Goal: Transaction & Acquisition: Purchase product/service

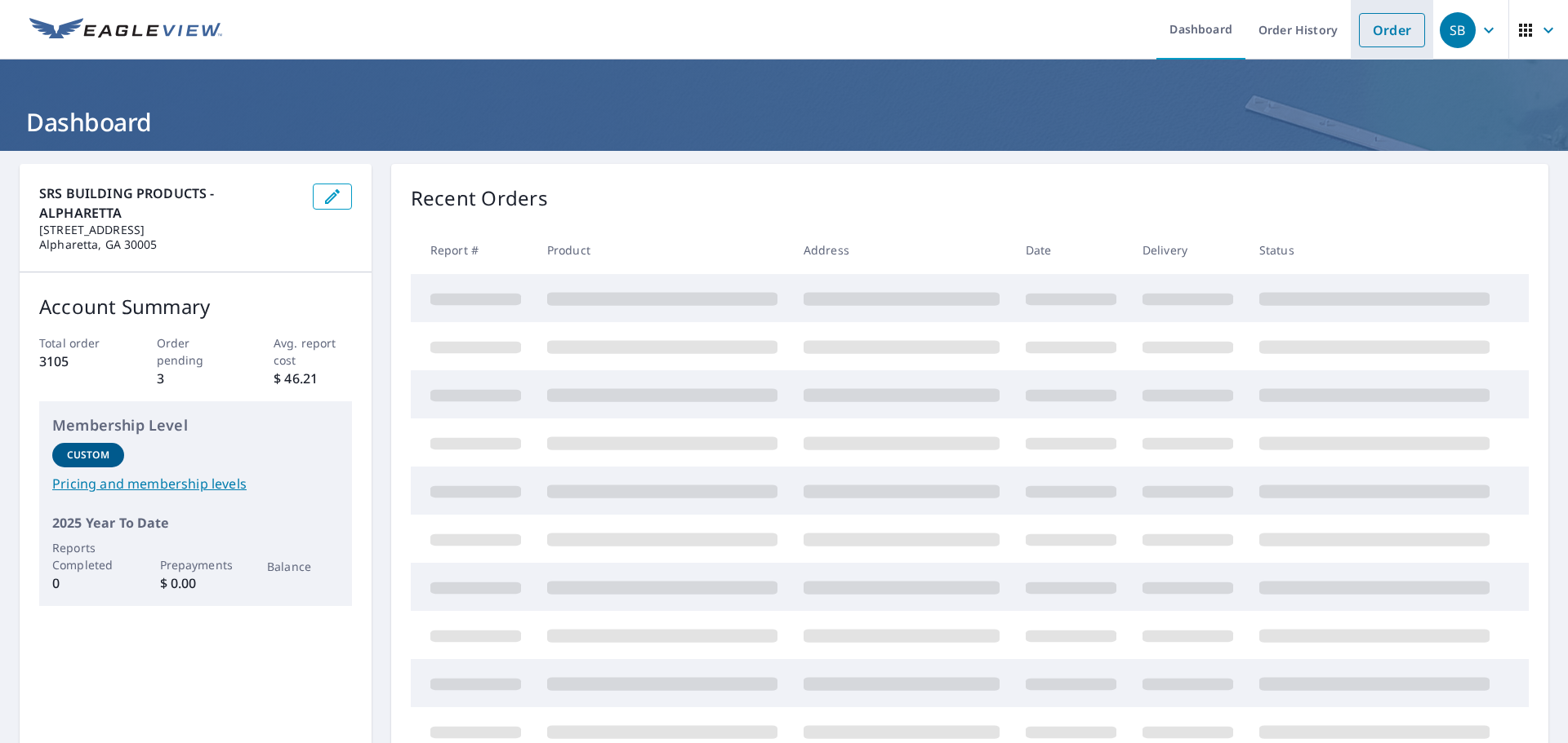
click at [1395, 31] on link "Order" at bounding box center [1391, 30] width 66 height 34
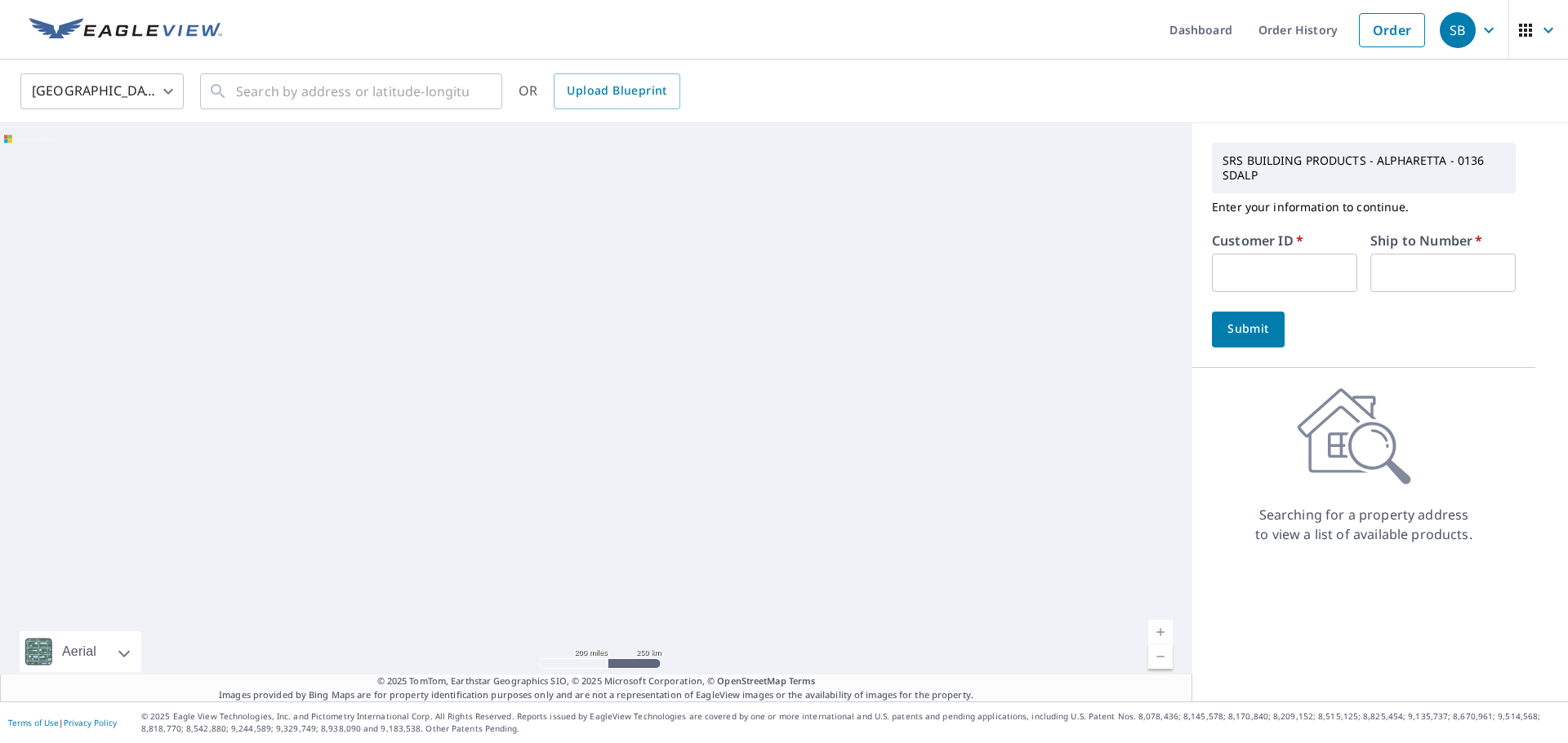
click at [1245, 261] on input "text" at bounding box center [1284, 272] width 145 height 38
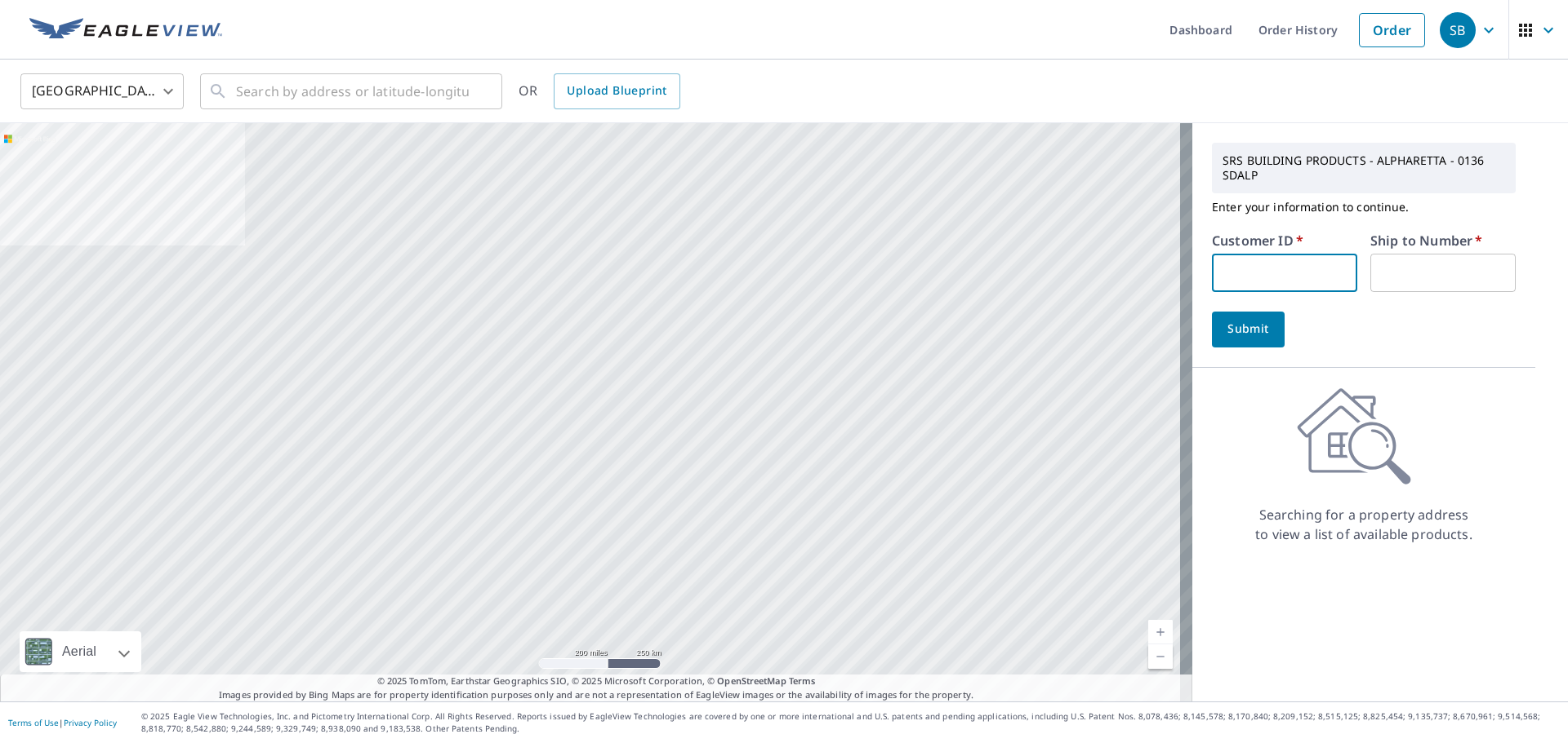
type input "BRA111"
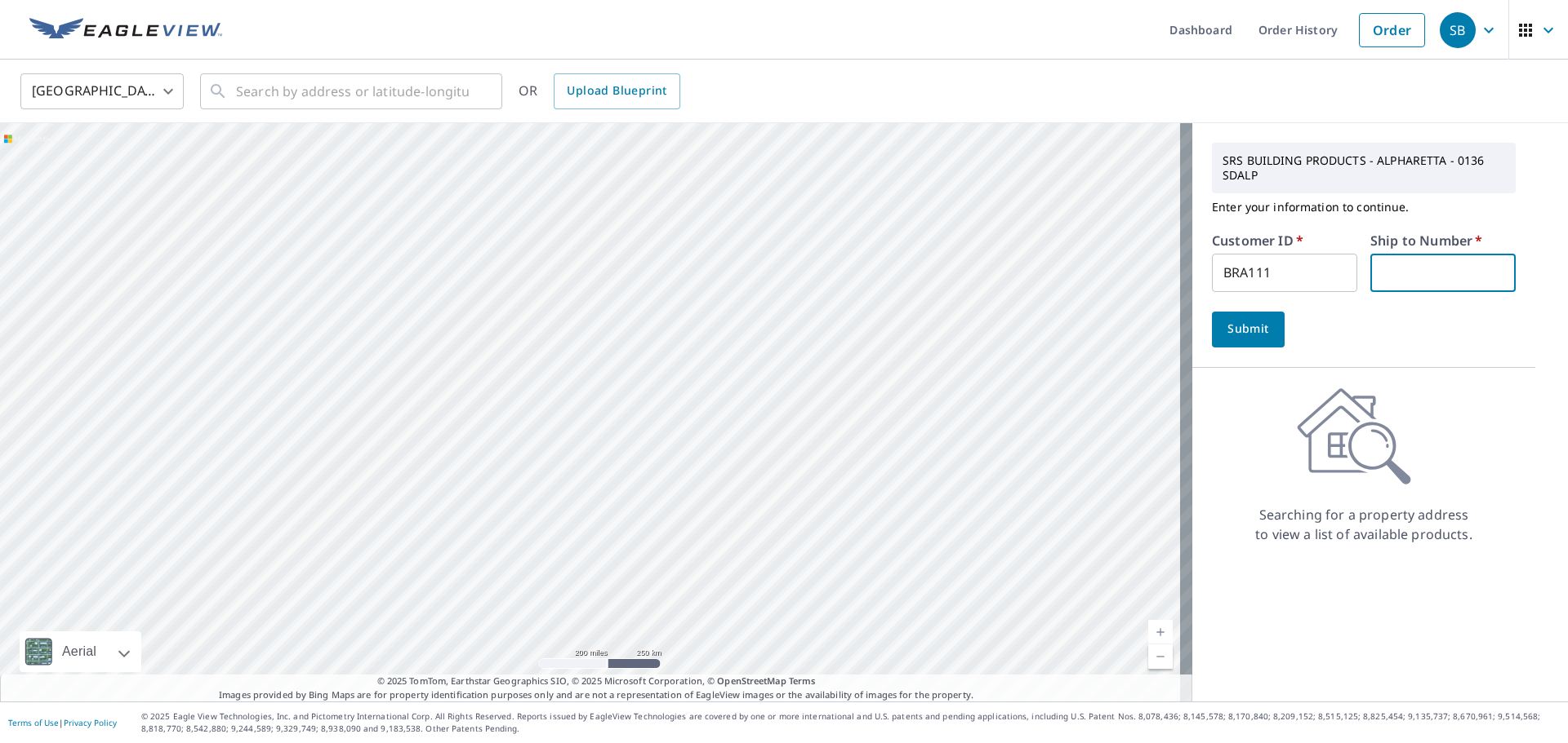
click at [1427, 276] on input "text" at bounding box center [1442, 272] width 145 height 38
type input "1"
click at [256, 94] on input "text" at bounding box center [353, 91] width 233 height 46
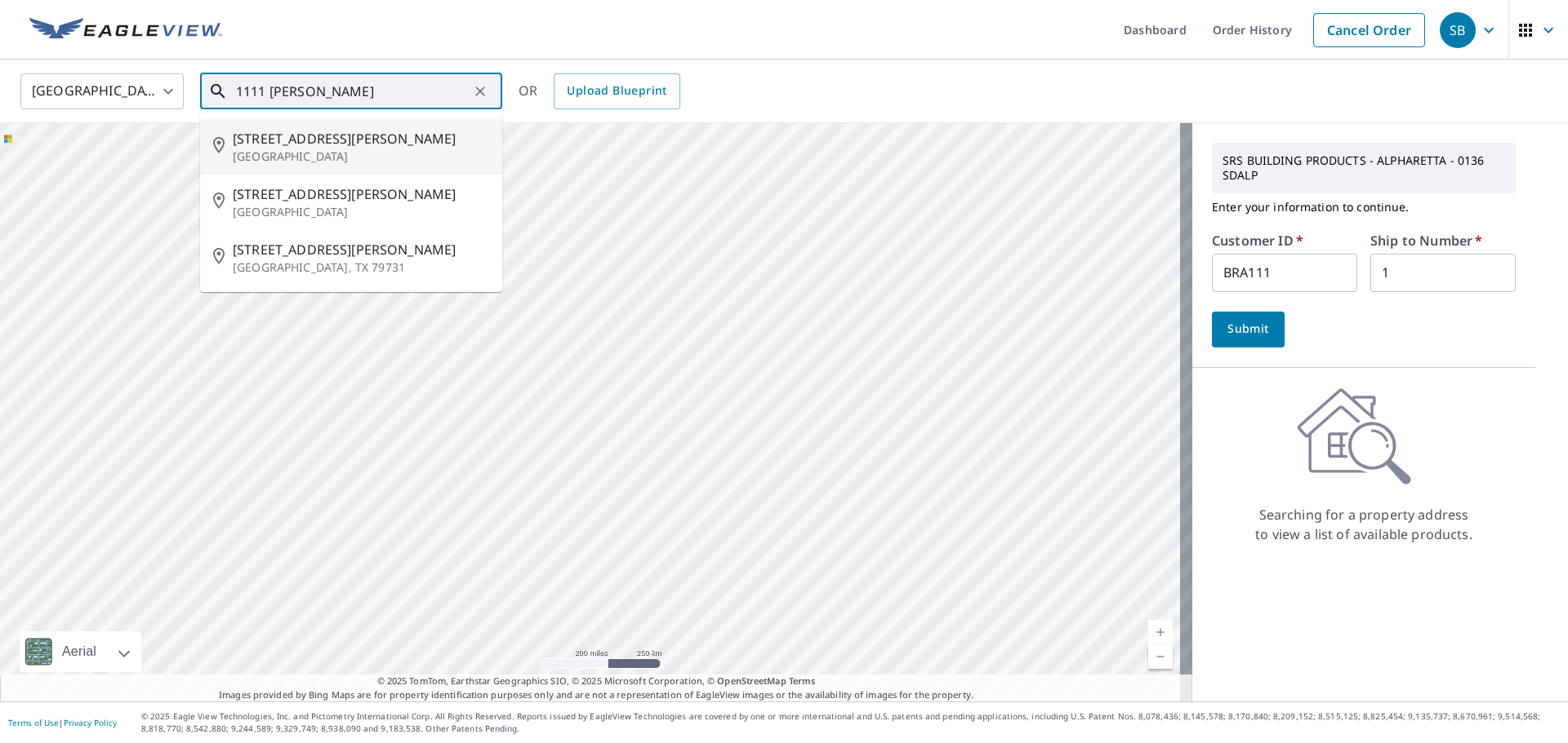
click at [289, 141] on span "[STREET_ADDRESS][PERSON_NAME]" at bounding box center [360, 138] width 256 height 20
type input "[STREET_ADDRESS][PERSON_NAME]"
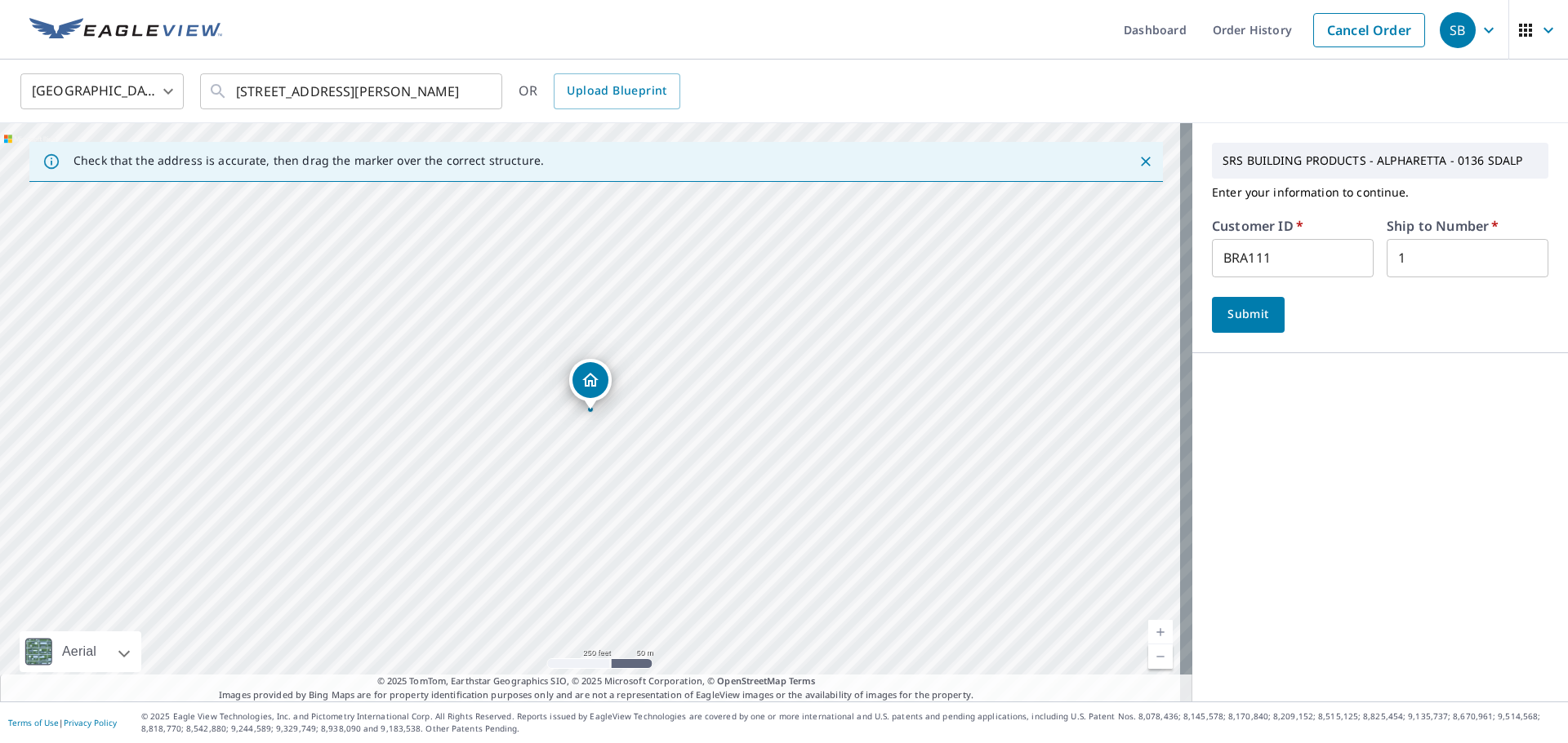
click at [1228, 316] on span "Submit" at bounding box center [1248, 314] width 47 height 20
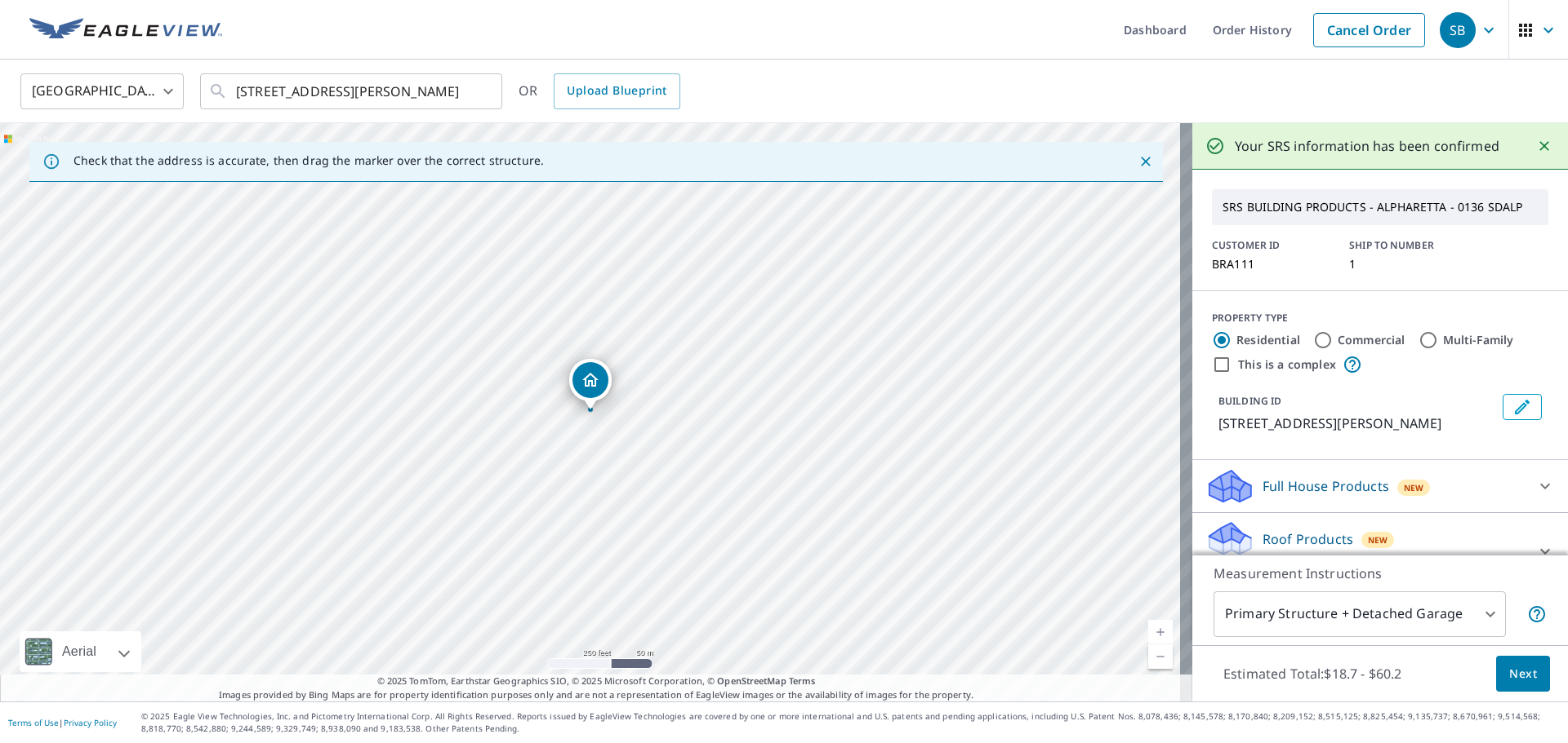
click at [1509, 670] on span "Next" at bounding box center [1522, 673] width 28 height 20
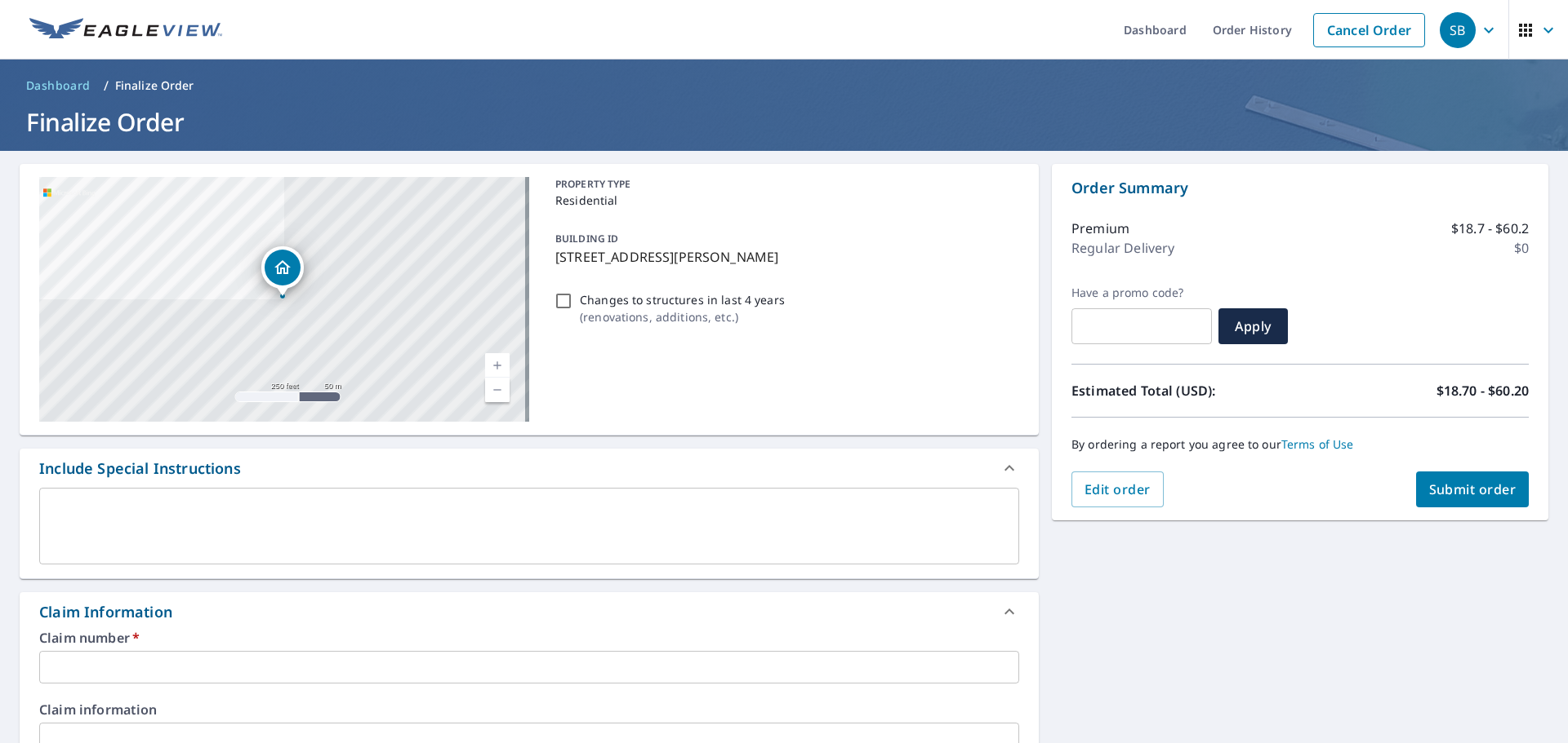
click at [187, 540] on textarea at bounding box center [529, 527] width 957 height 47
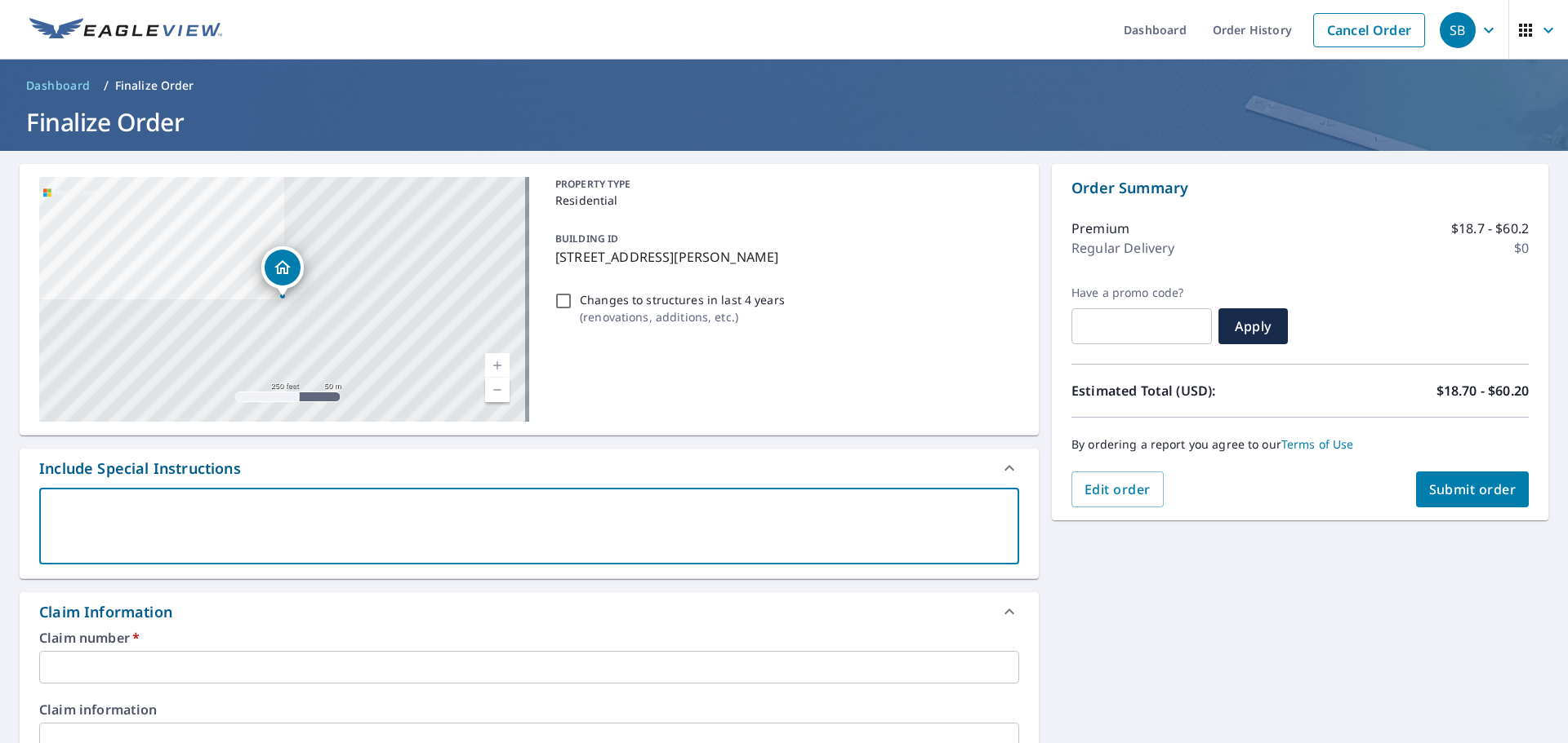
type textarea "P"
type textarea "x"
checkbox input "true"
type textarea "PL"
type textarea "x"
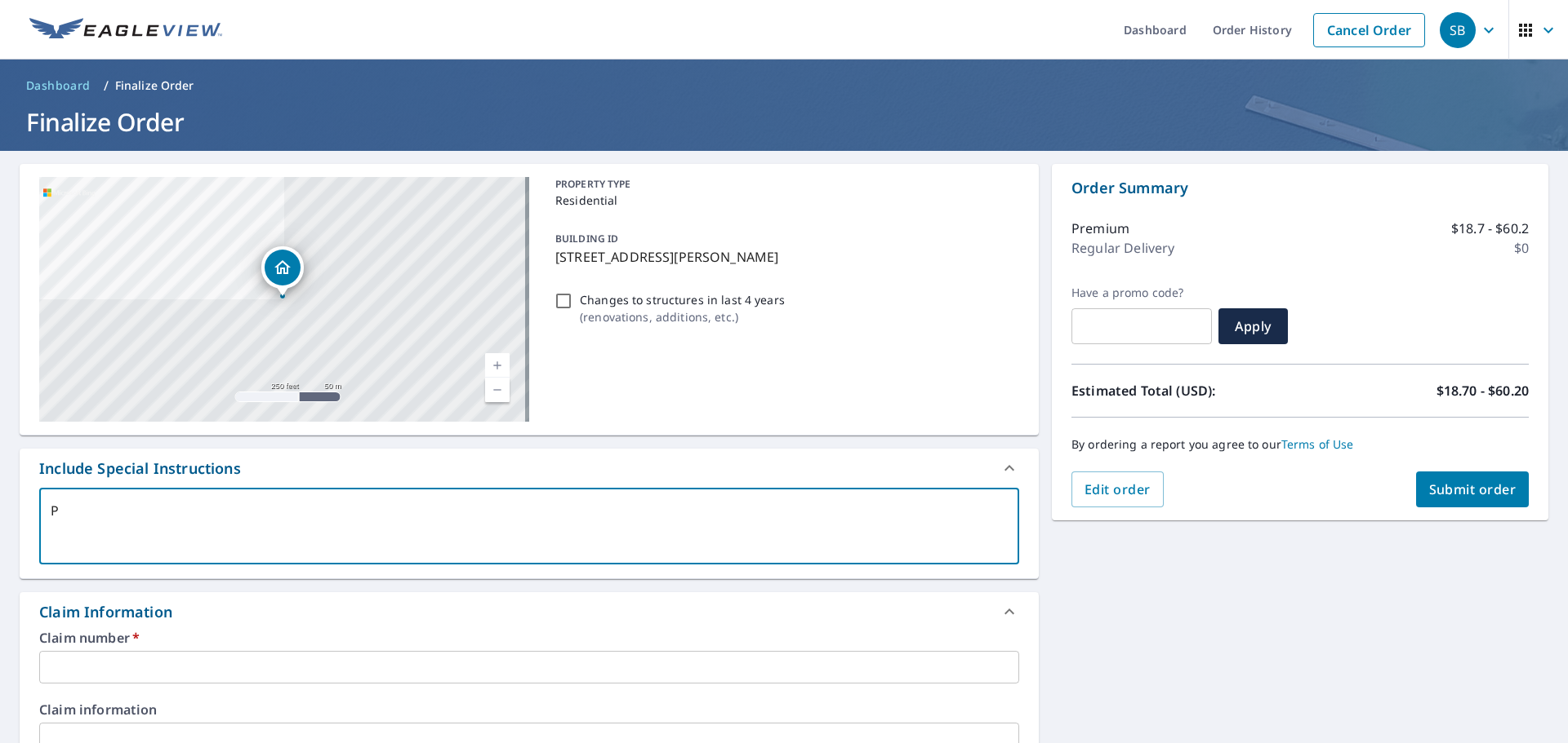
checkbox input "true"
type textarea "PLW"
type textarea "x"
checkbox input "true"
type textarea "PLWE"
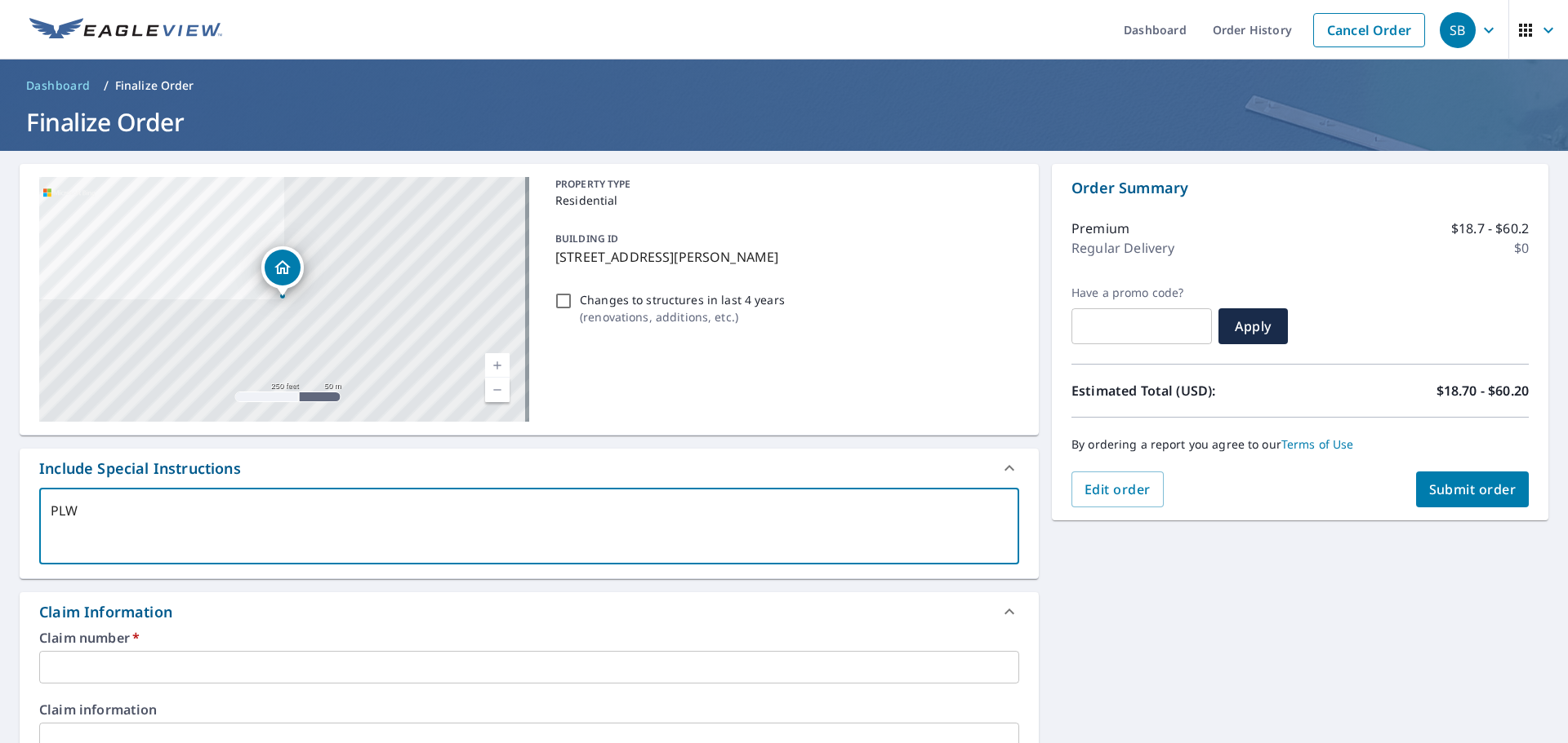
type textarea "x"
checkbox input "true"
type textarea "PLW"
type textarea "x"
checkbox input "true"
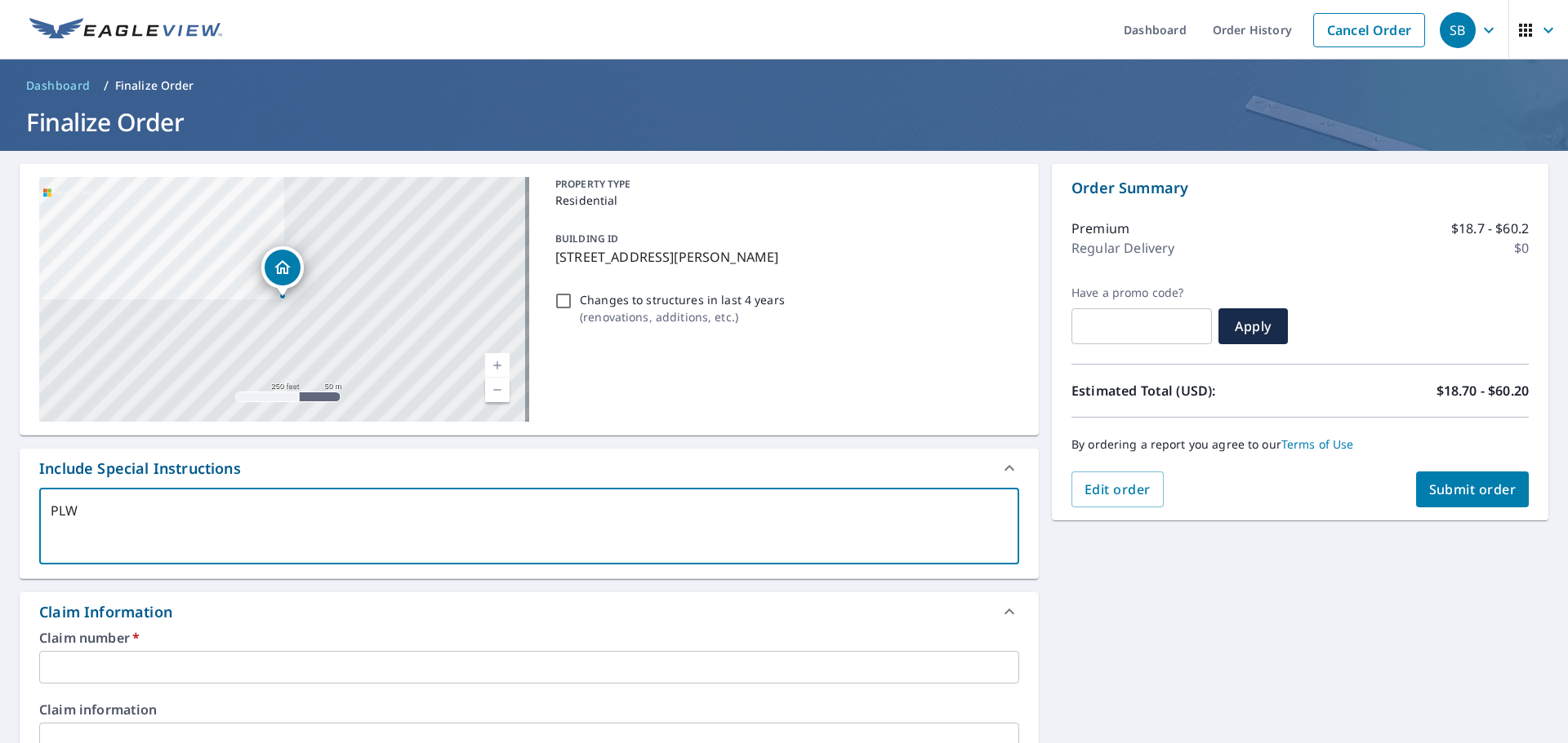
type textarea "PL"
type textarea "x"
checkbox input "true"
type textarea "PLE"
type textarea "x"
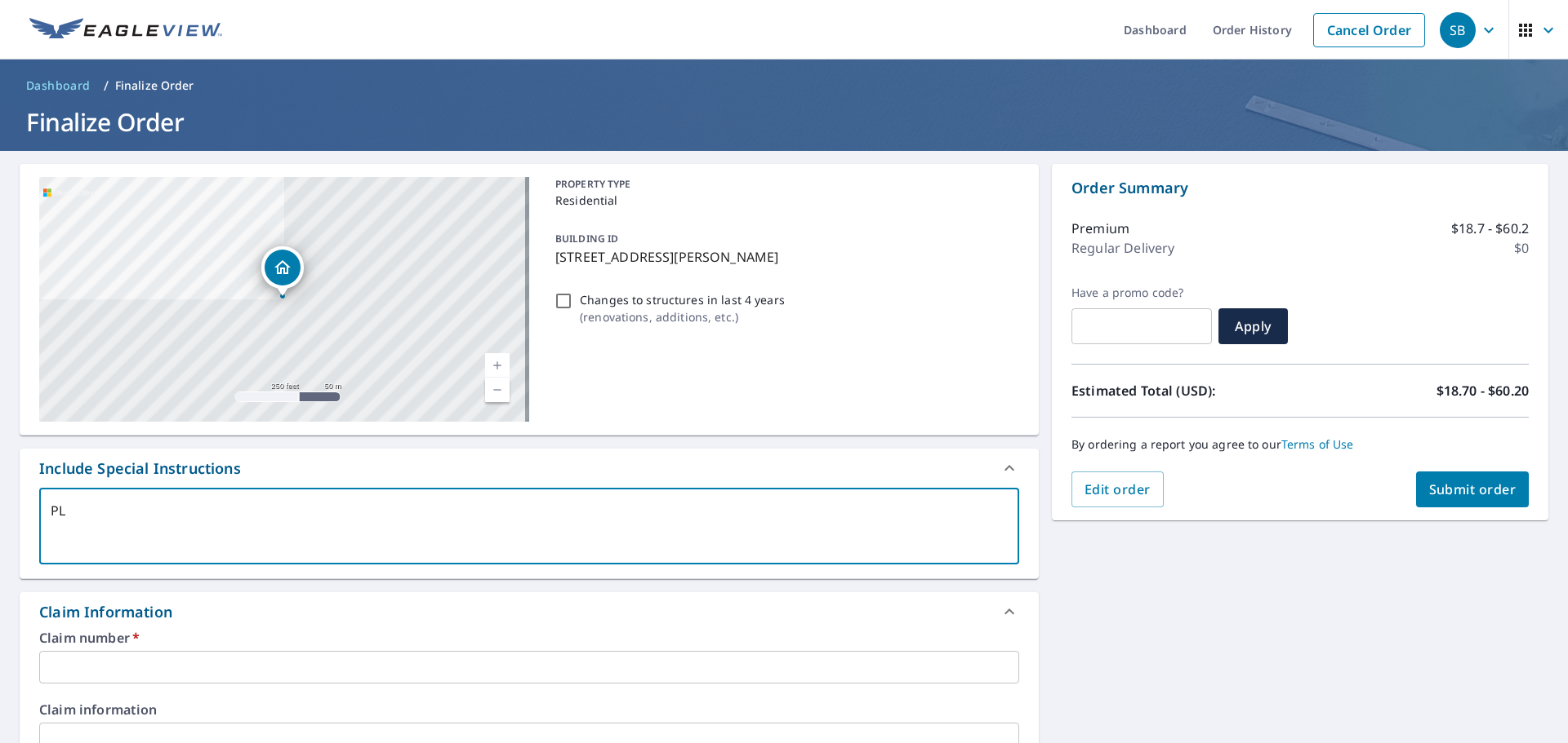
checkbox input "true"
type textarea "PLEA"
type textarea "x"
checkbox input "true"
type textarea "PLEAS"
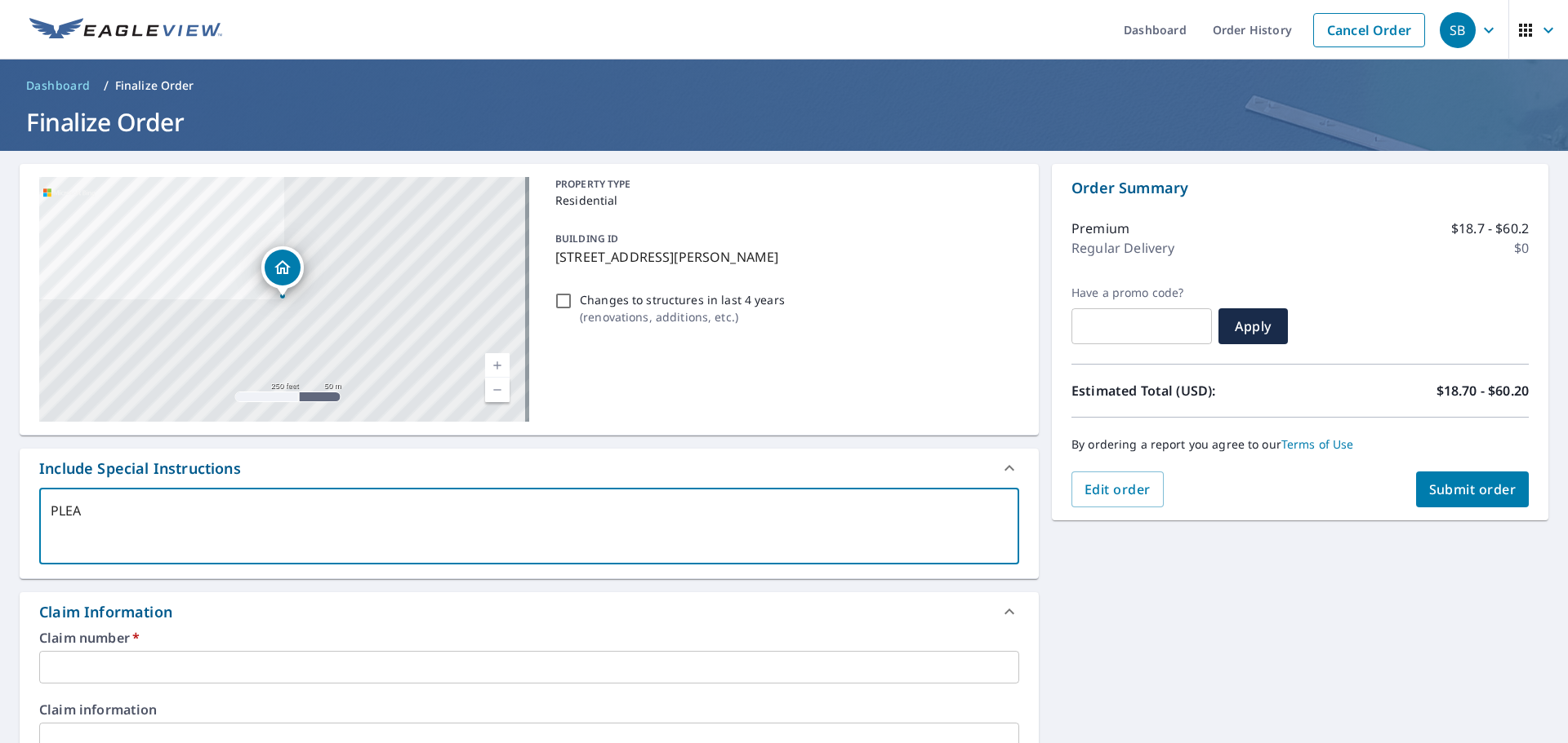
type textarea "x"
checkbox input "true"
type textarea "PLEASE"
type textarea "x"
checkbox input "true"
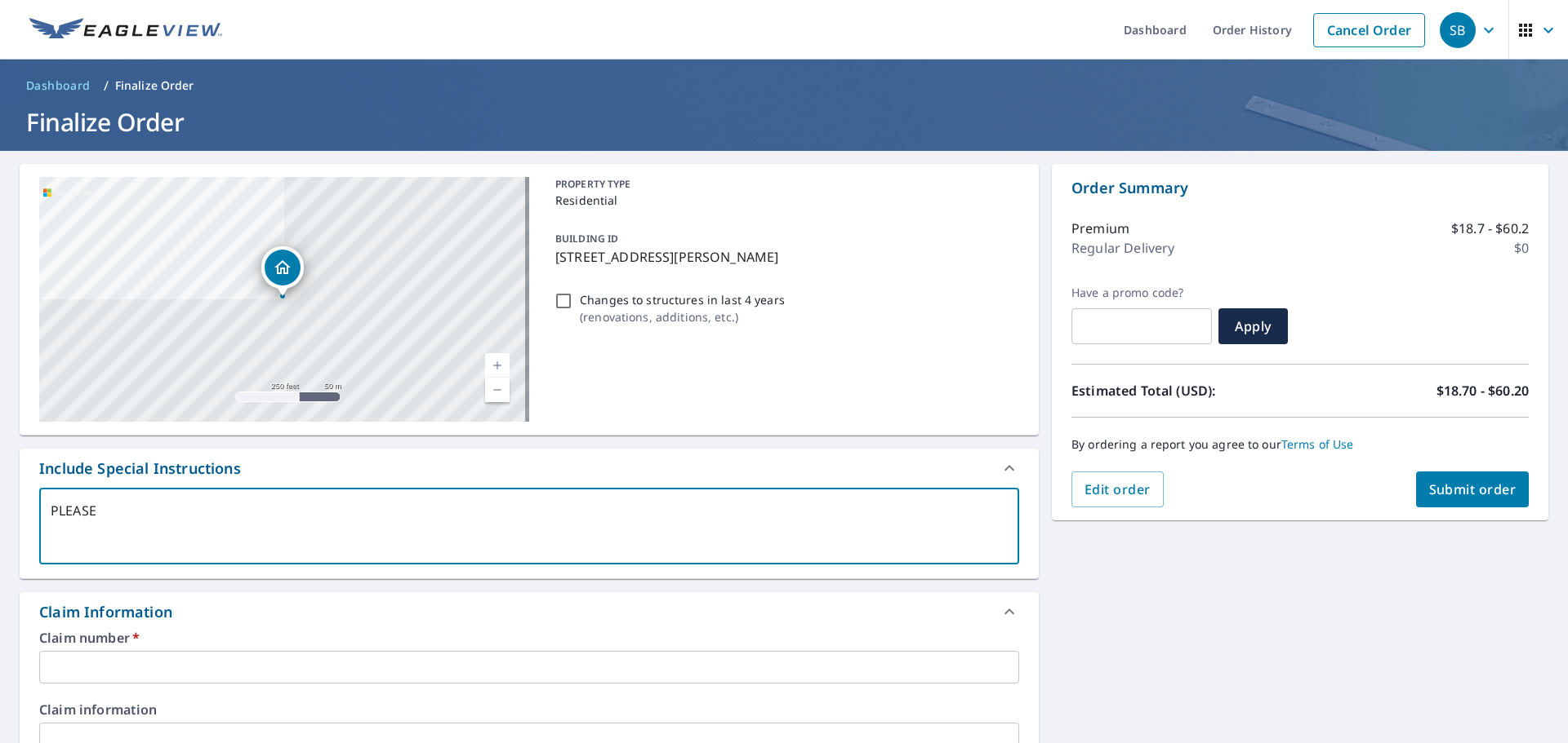
type textarea "PLEASE"
type textarea "x"
checkbox input "true"
type textarea "PLEASE C"
type textarea "x"
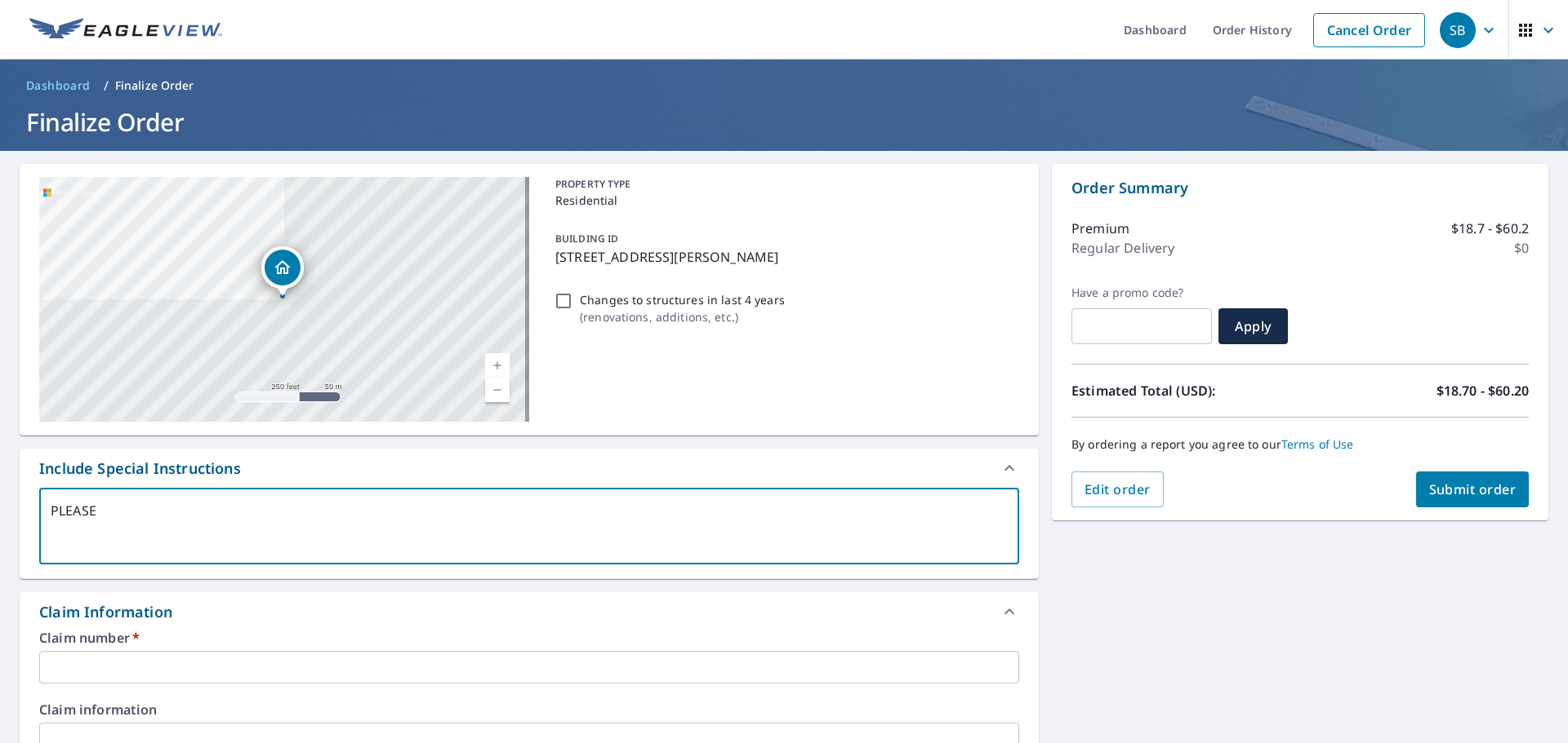
checkbox input "true"
type textarea "PLEASE CA"
type textarea "x"
checkbox input "true"
type textarea "PLEASE CAT"
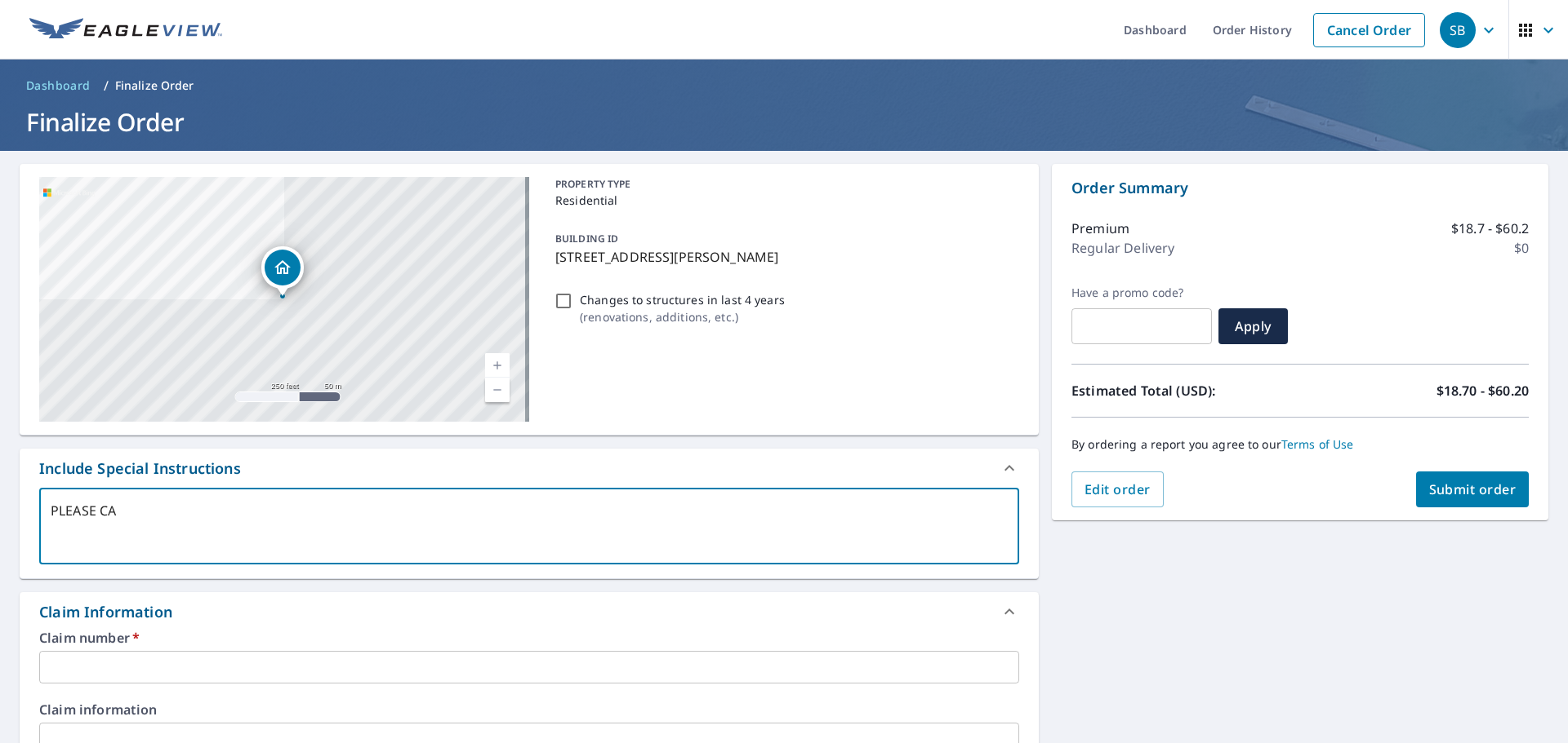
type textarea "x"
checkbox input "true"
type textarea "PLEASE CA"
type textarea "x"
checkbox input "true"
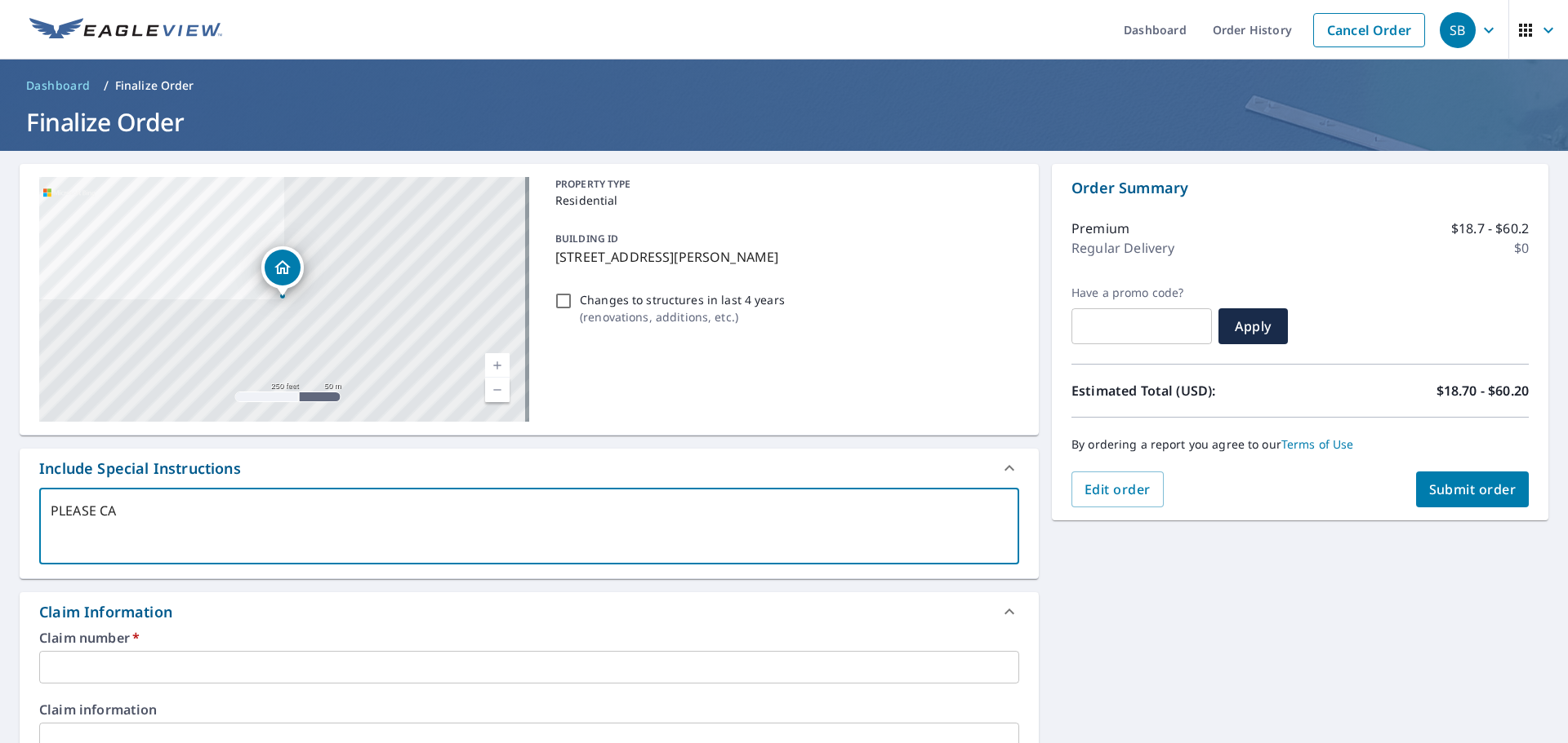
type textarea "PLEASE CAP"
type textarea "x"
checkbox input "true"
type textarea "PLEASE CAPT"
type textarea "x"
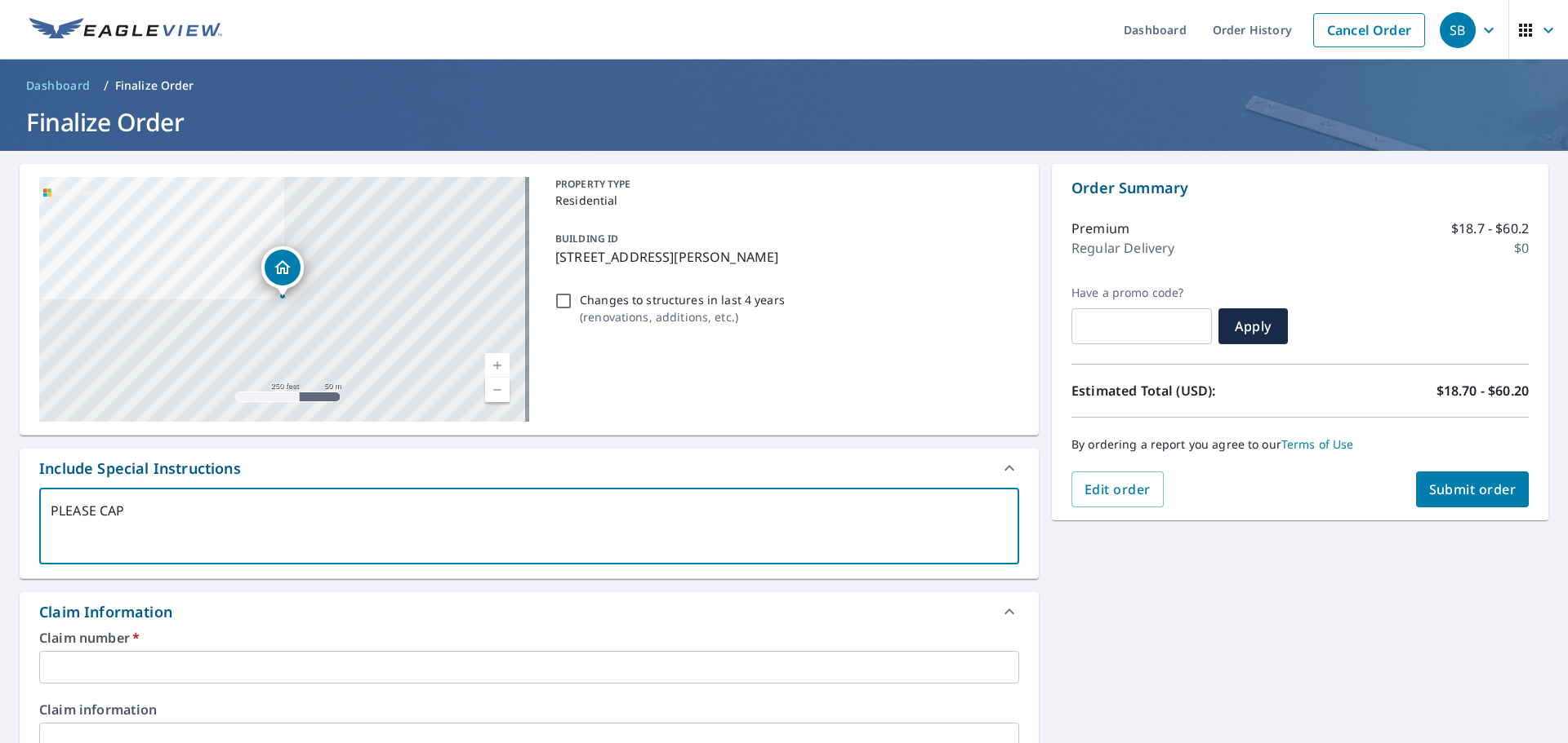
checkbox input "true"
type textarea "PLEASE CAPTU"
type textarea "x"
checkbox input "true"
type textarea "PLEASE CAPTUR"
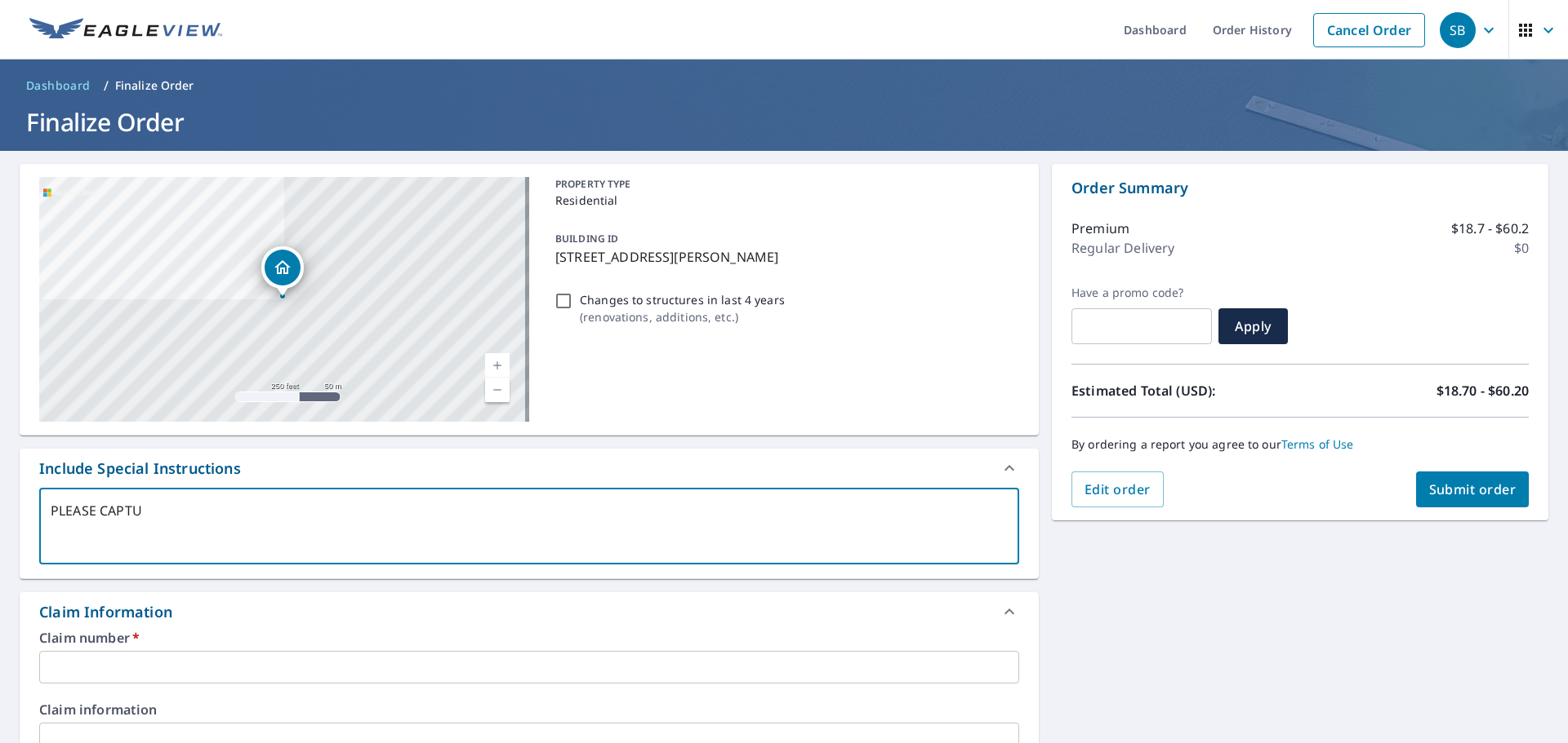
type textarea "x"
checkbox input "true"
type textarea "PLEASE CAPTURE"
type textarea "x"
checkbox input "true"
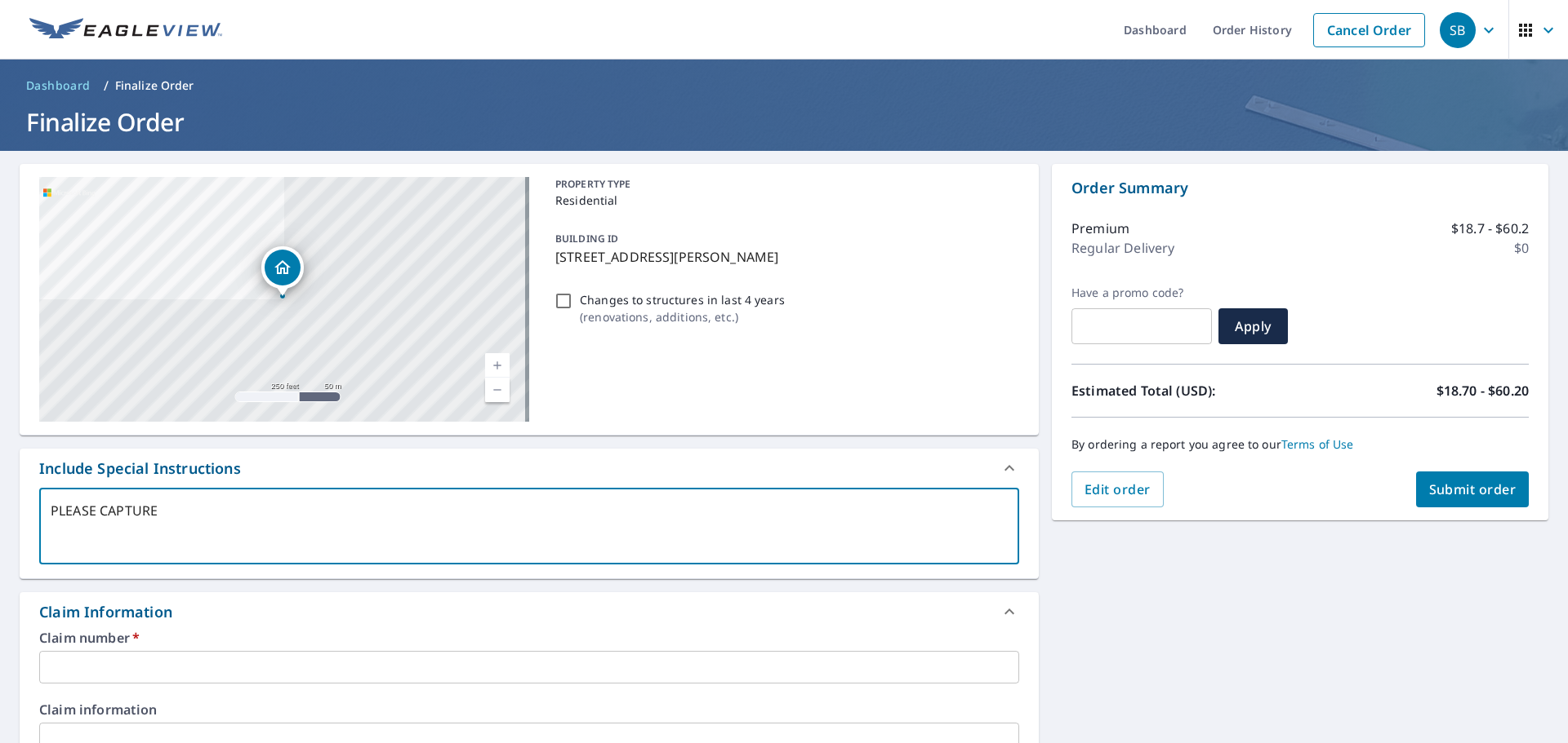
type textarea "PLEASE CAPTURE"
type textarea "x"
checkbox input "true"
type textarea "PLEASE CAPTURE A"
type textarea "x"
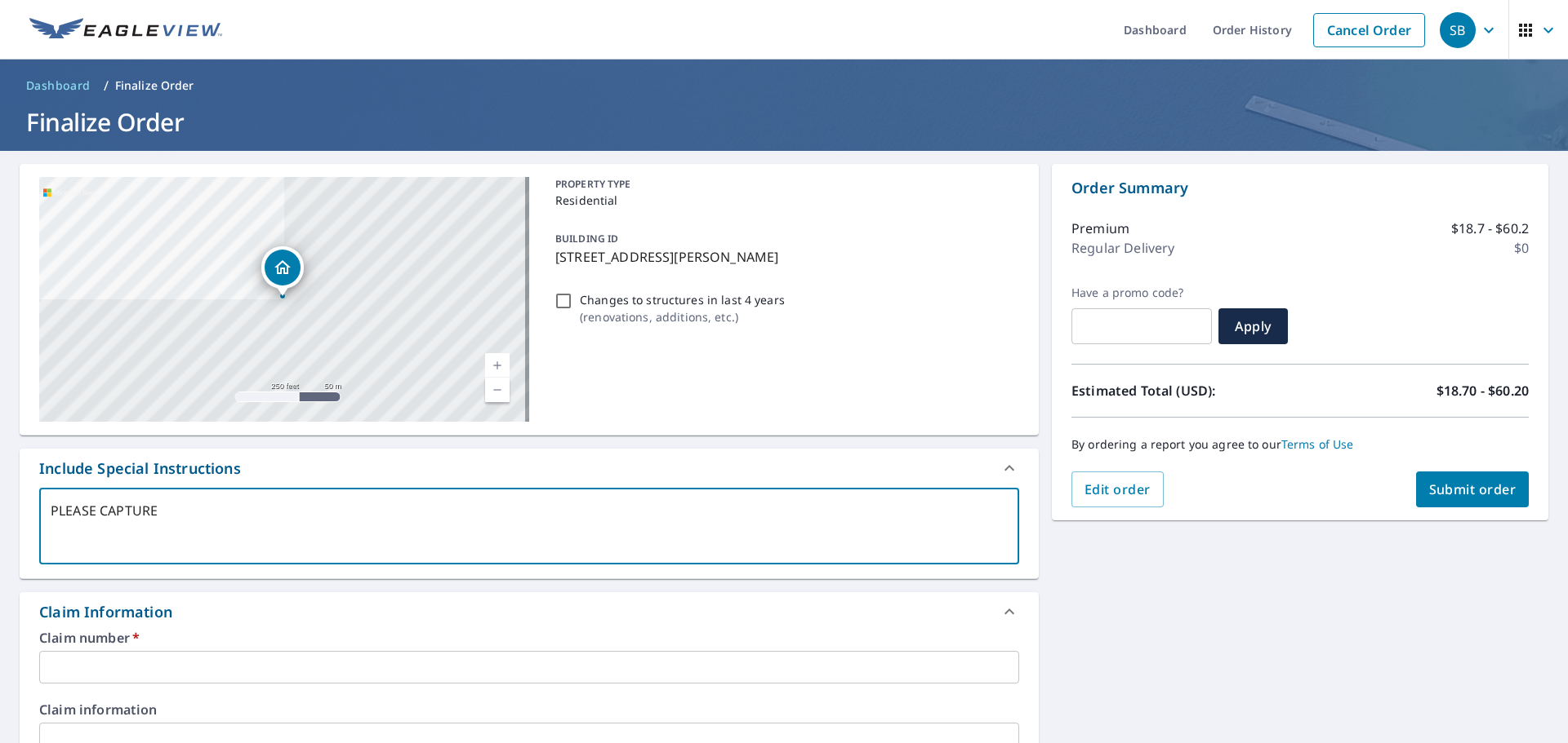
checkbox input "true"
type textarea "PLEASE CAPTURE AL"
type textarea "x"
checkbox input "true"
type textarea "PLEASE CAPTURE ALL"
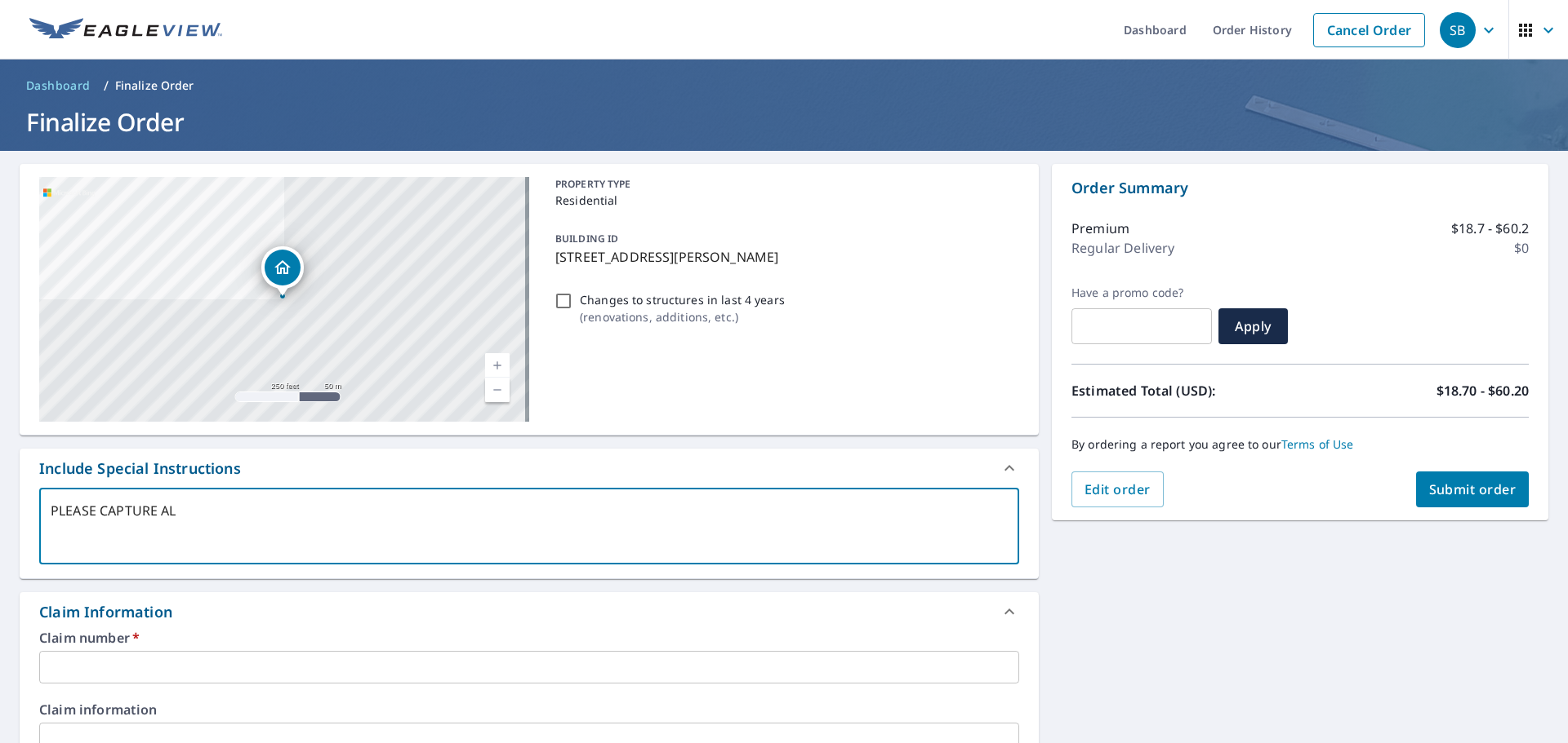
type textarea "x"
checkbox input "true"
type textarea "PLEASE CAPTURE ALL"
type textarea "x"
checkbox input "true"
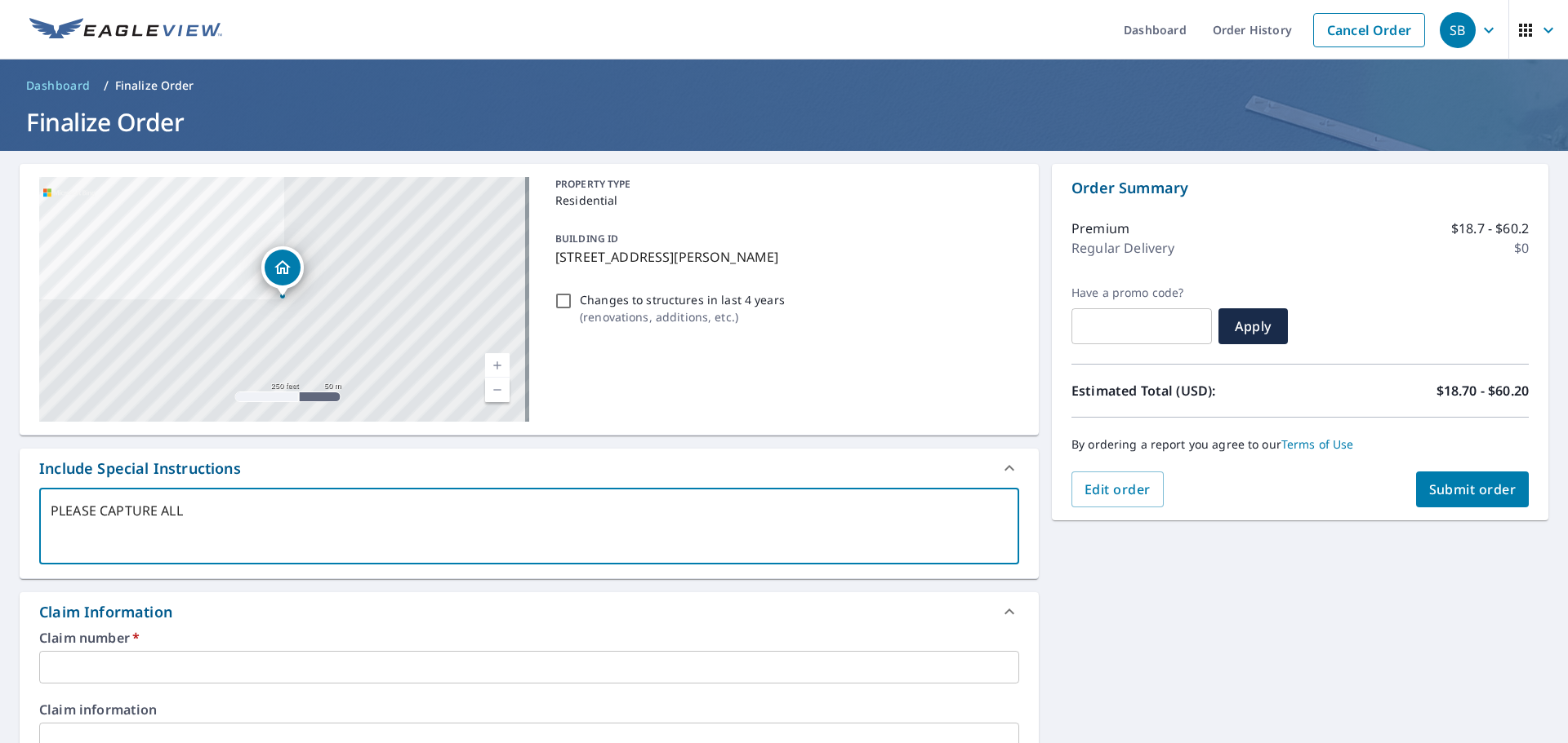
type textarea "PLEASE CAPTURE ALL S"
type textarea "x"
checkbox input "true"
type textarea "PLEASE CAPTURE ALL ST"
type textarea "x"
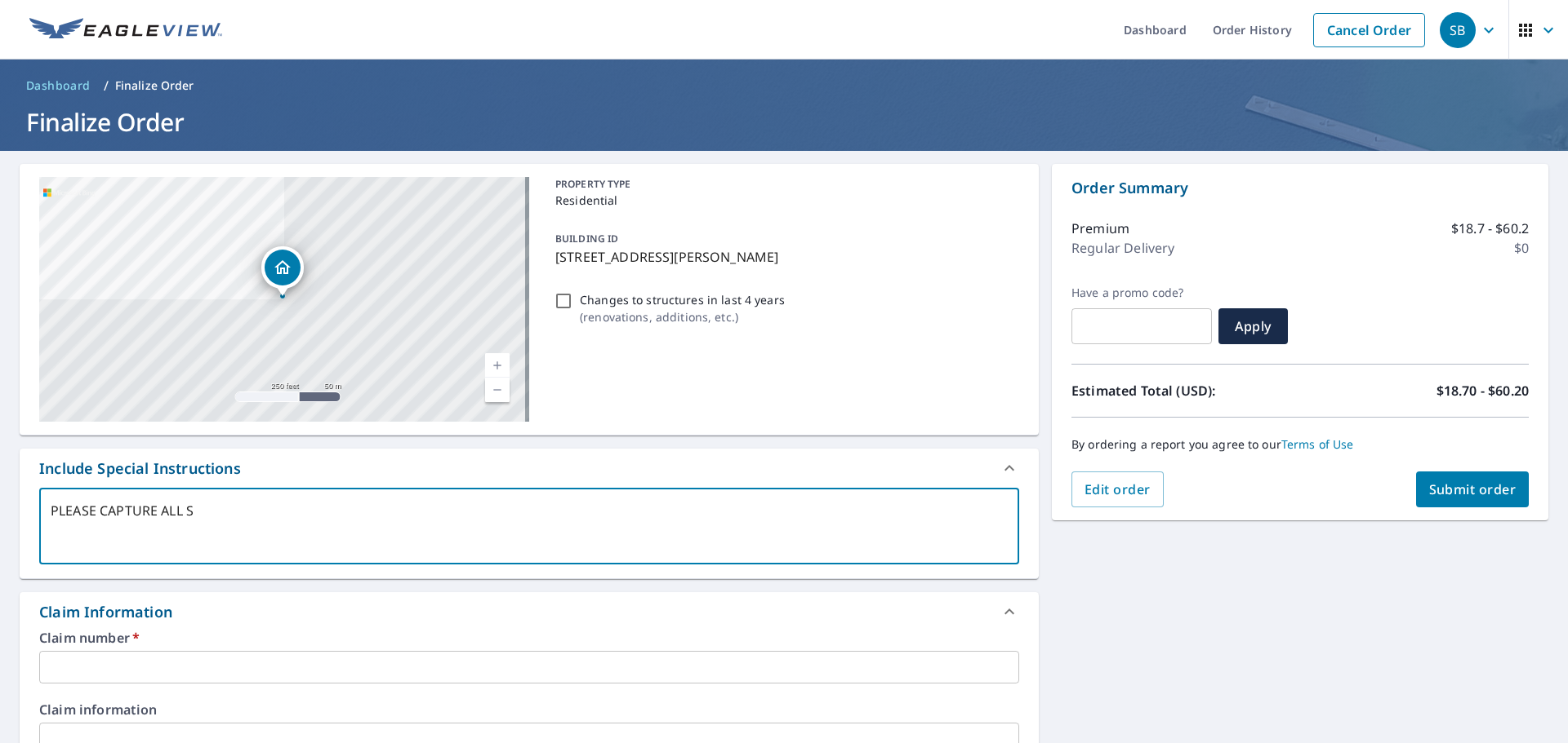
checkbox input "true"
type textarea "PLEASE CAPTURE ALL STR"
type textarea "x"
checkbox input "true"
type textarea "PLEASE CAPTURE ALL STRU"
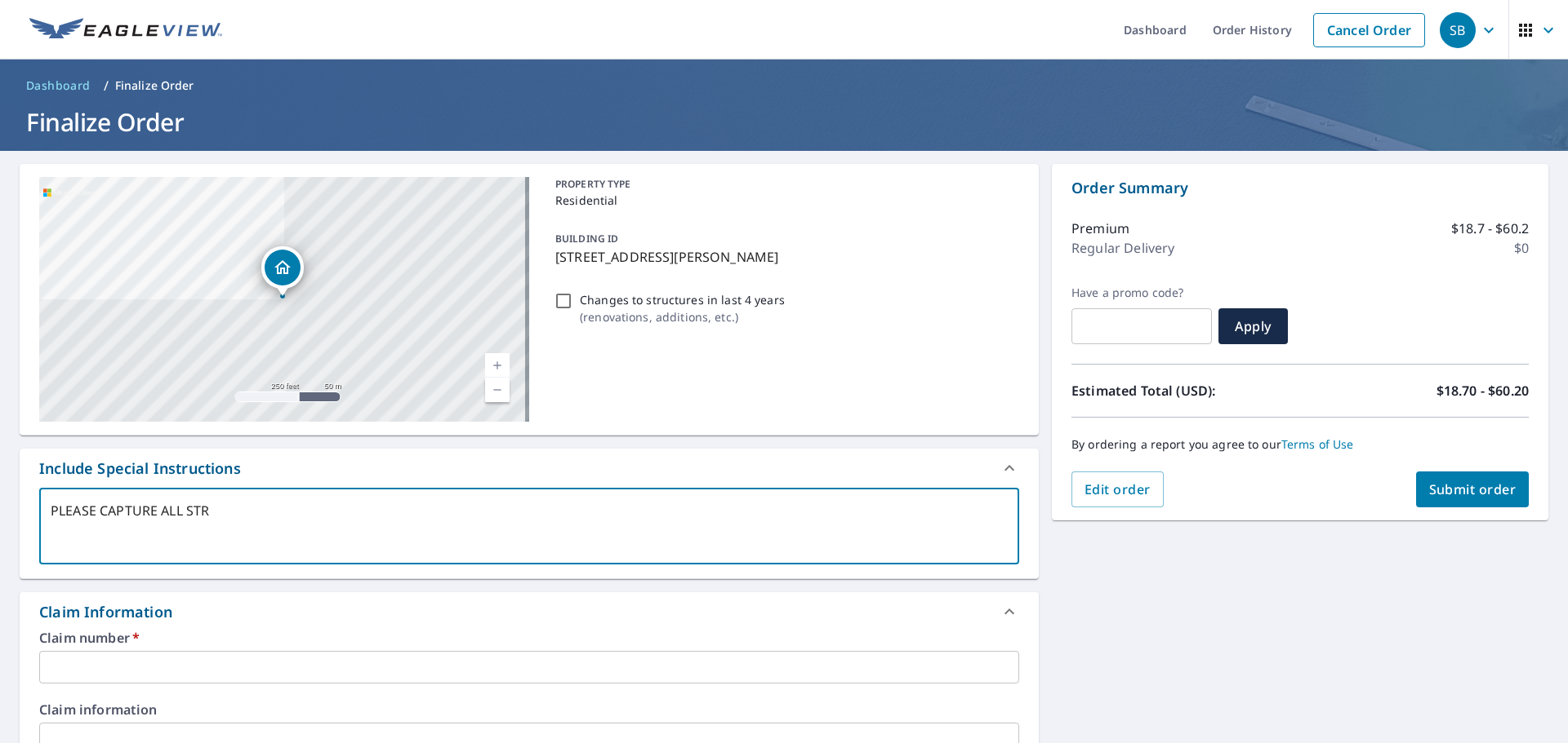
type textarea "x"
checkbox input "true"
type textarea "PLEASE CAPTURE ALL STRUC"
type textarea "x"
checkbox input "true"
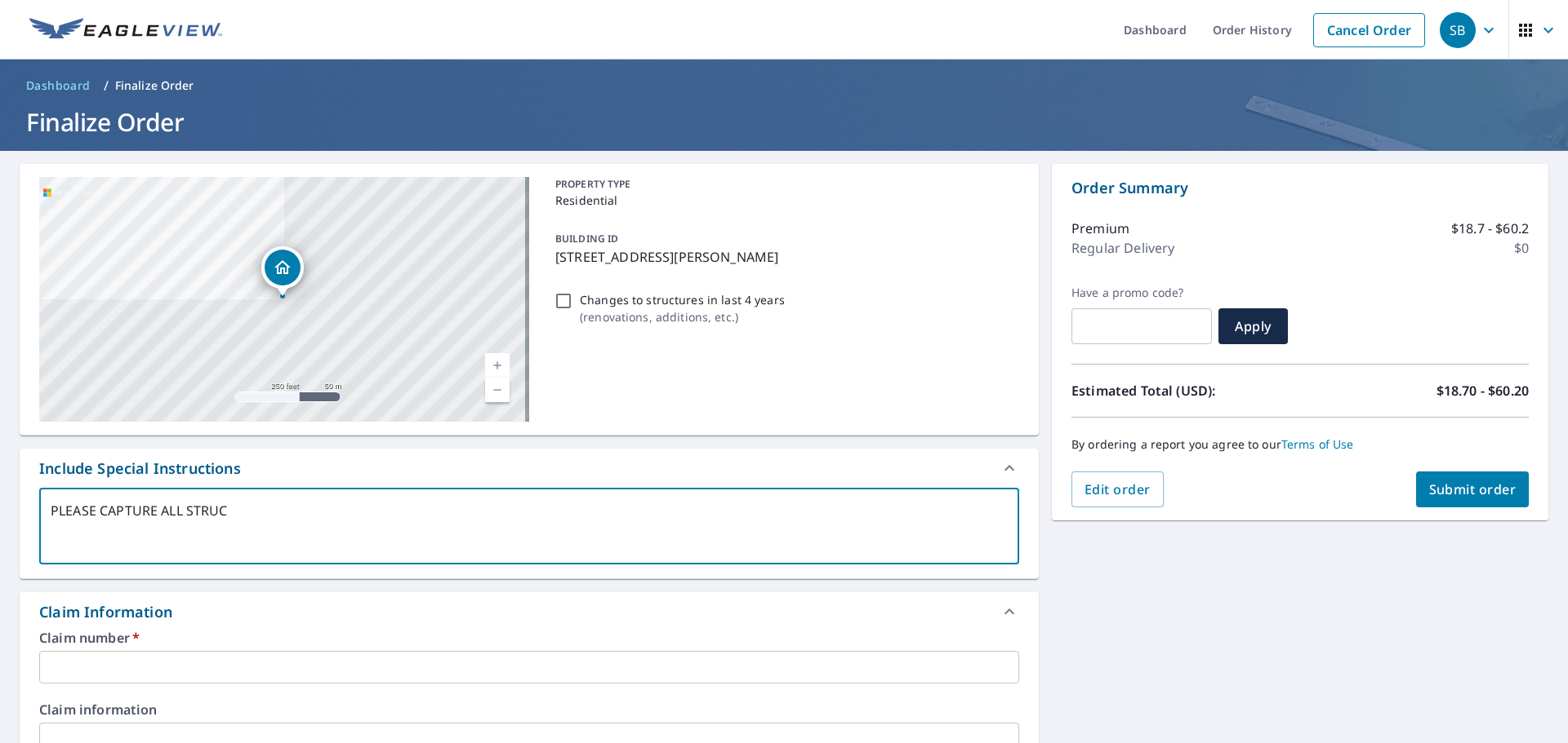
type textarea "PLEASE CAPTURE ALL STRUCT"
type textarea "x"
checkbox input "true"
type textarea "PLEASE CAPTURE ALL STRUCTU"
type textarea "x"
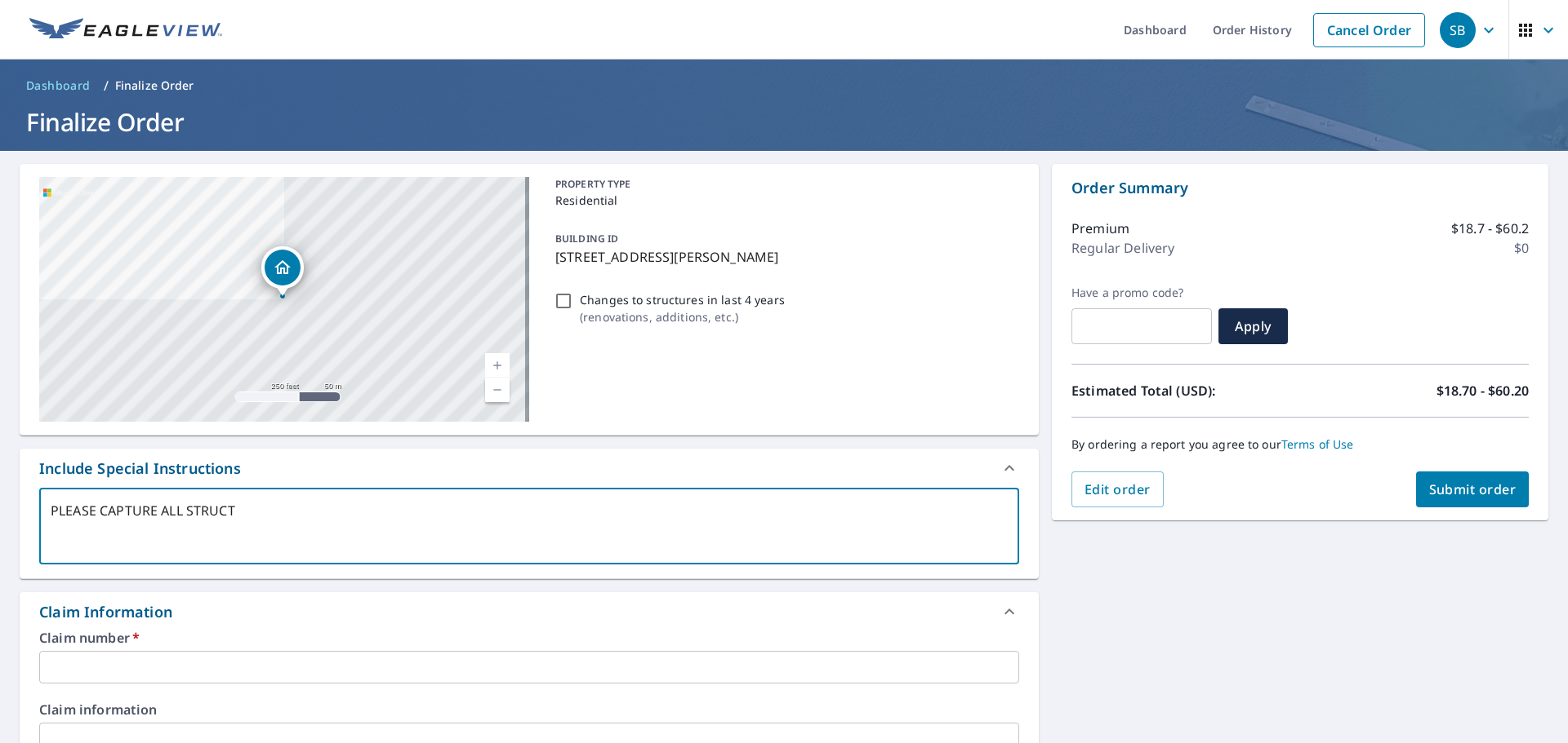
checkbox input "true"
type textarea "PLEASE CAPTURE ALL STRUCTUR"
type textarea "x"
checkbox input "true"
type textarea "PLEASE CAPTURE ALL STRUCTURE"
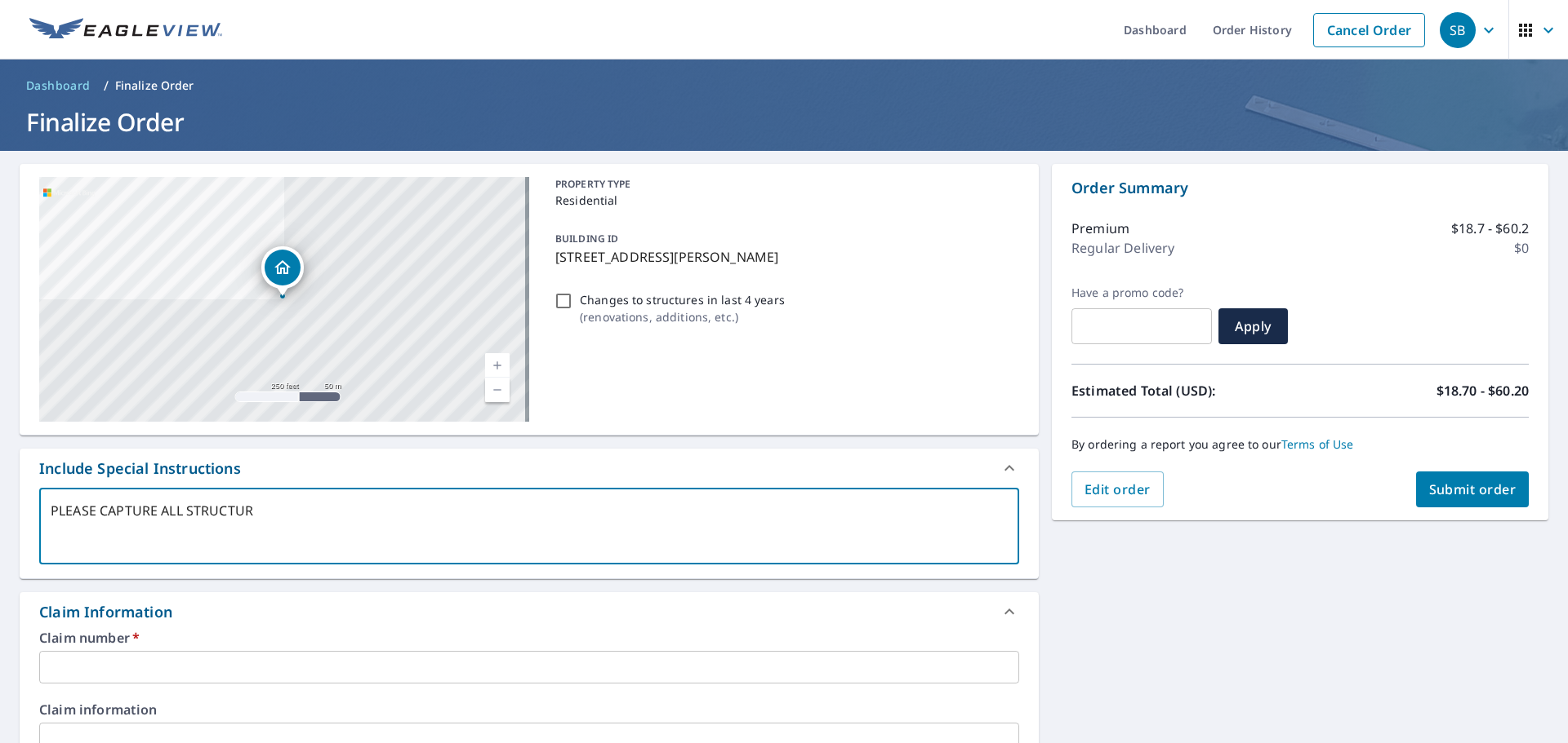
type textarea "x"
checkbox input "true"
type textarea "PLEASE CAPTURE ALL STRUCTURES"
type textarea "x"
checkbox input "true"
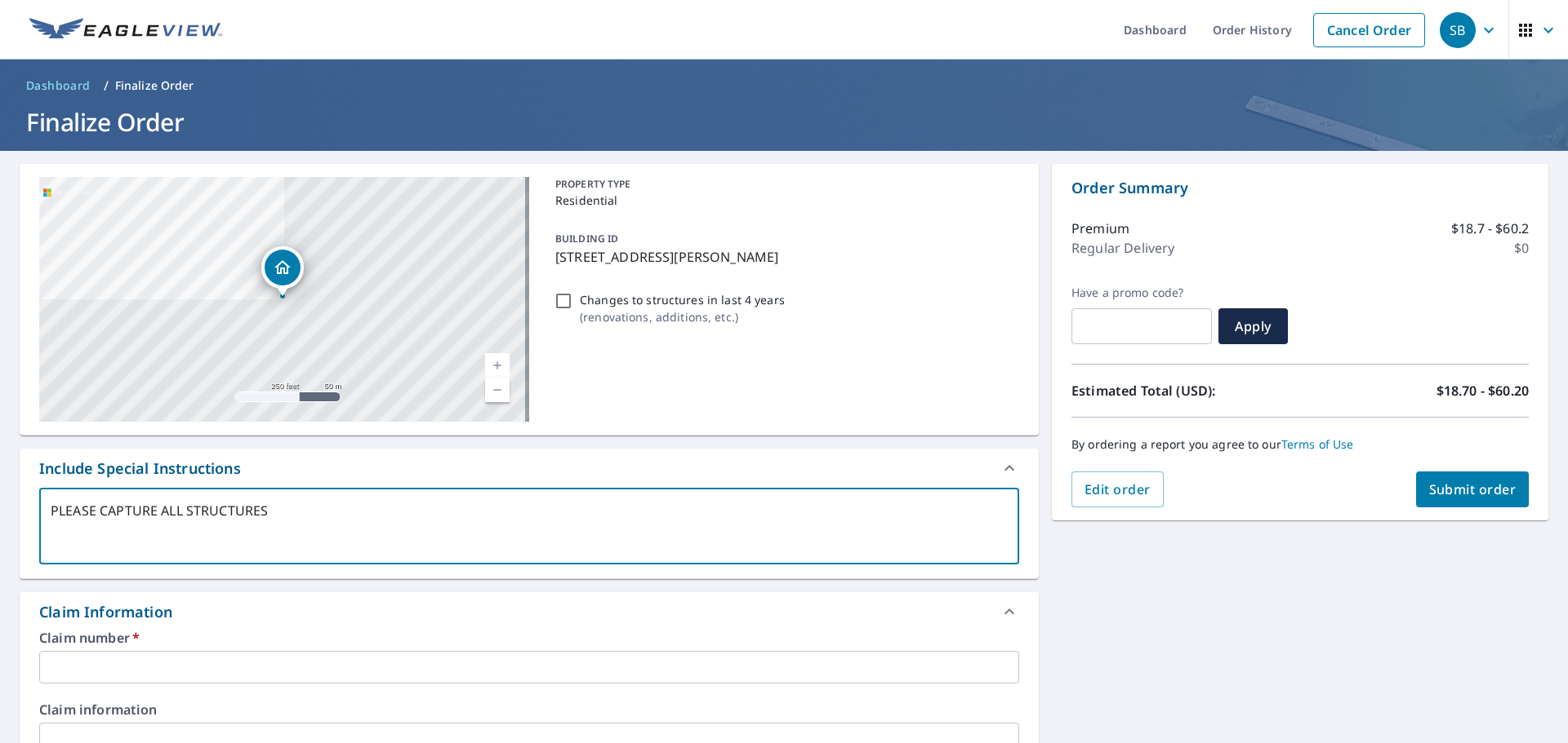
type textarea "PLEASE CAPTURE ALL STRUCTURES"
type textarea "x"
checkbox input "true"
type textarea "PLEASE CAPTURE ALL STRUCTURES O"
type textarea "x"
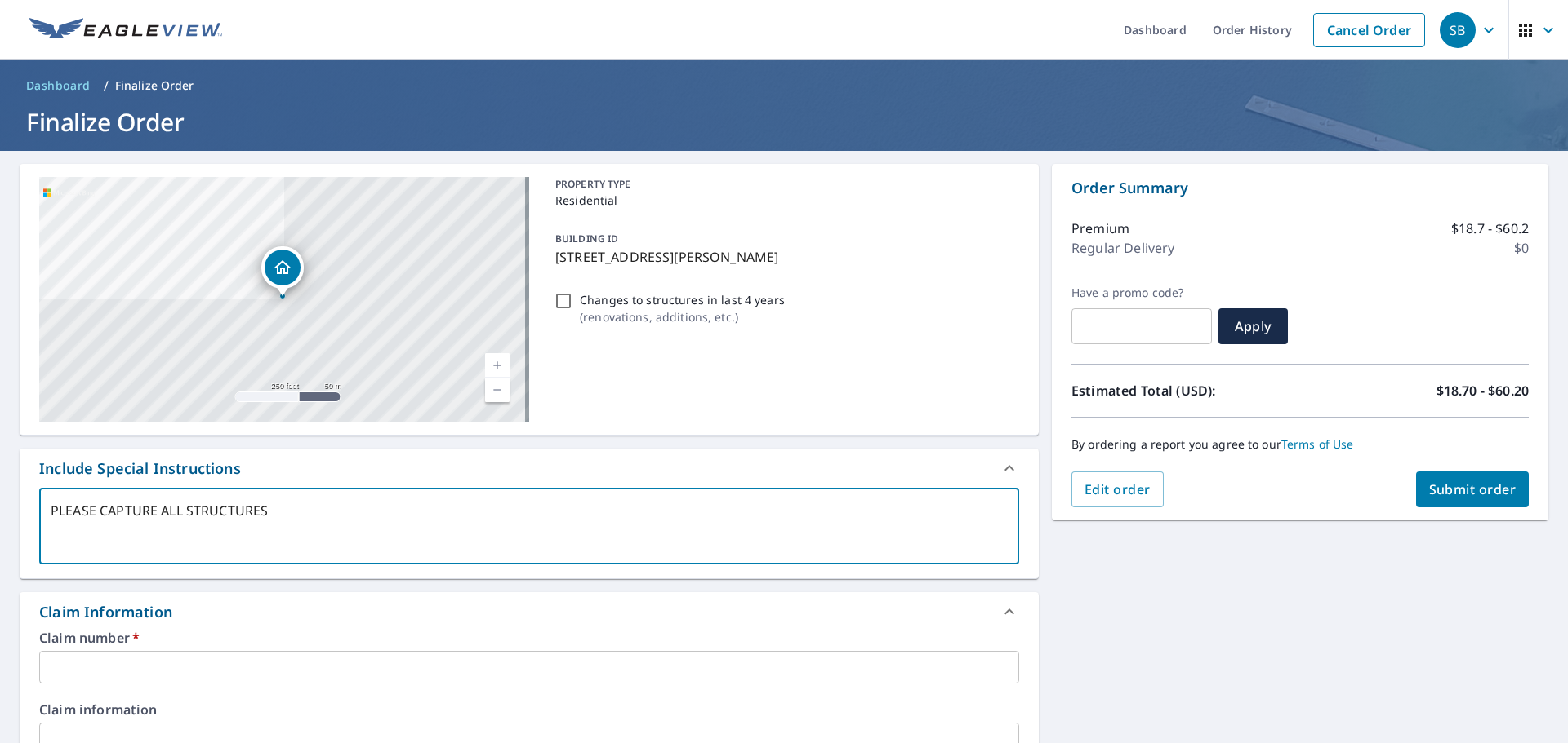
checkbox input "true"
type textarea "PLEASE CAPTURE ALL STRUCTURES ON"
type textarea "x"
checkbox input "true"
type textarea "PLEASE CAPTURE ALL STRUCTURES ON"
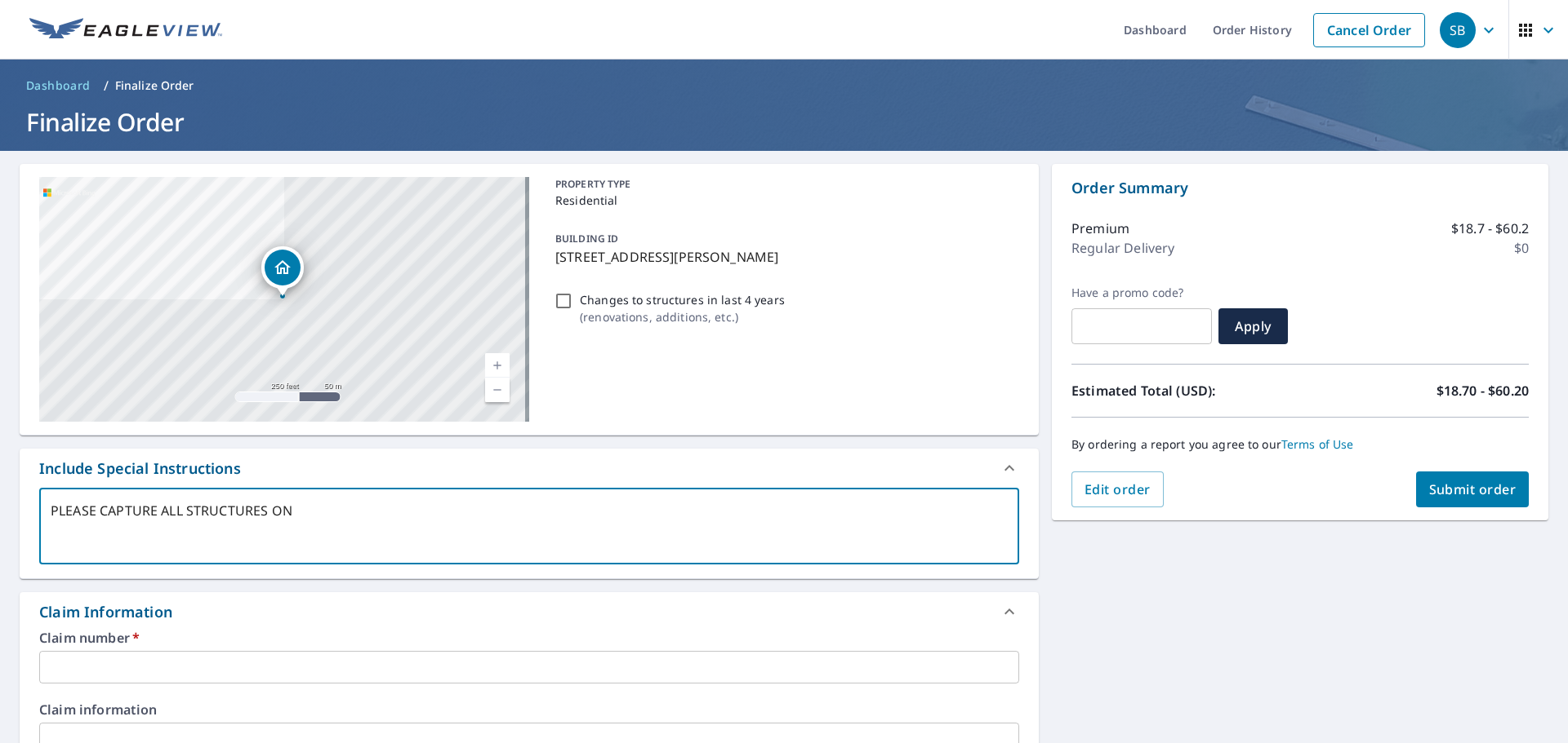
type textarea "x"
checkbox input "true"
type textarea "PLEASE CAPTURE ALL STRUCTURES ON P"
type textarea "x"
checkbox input "true"
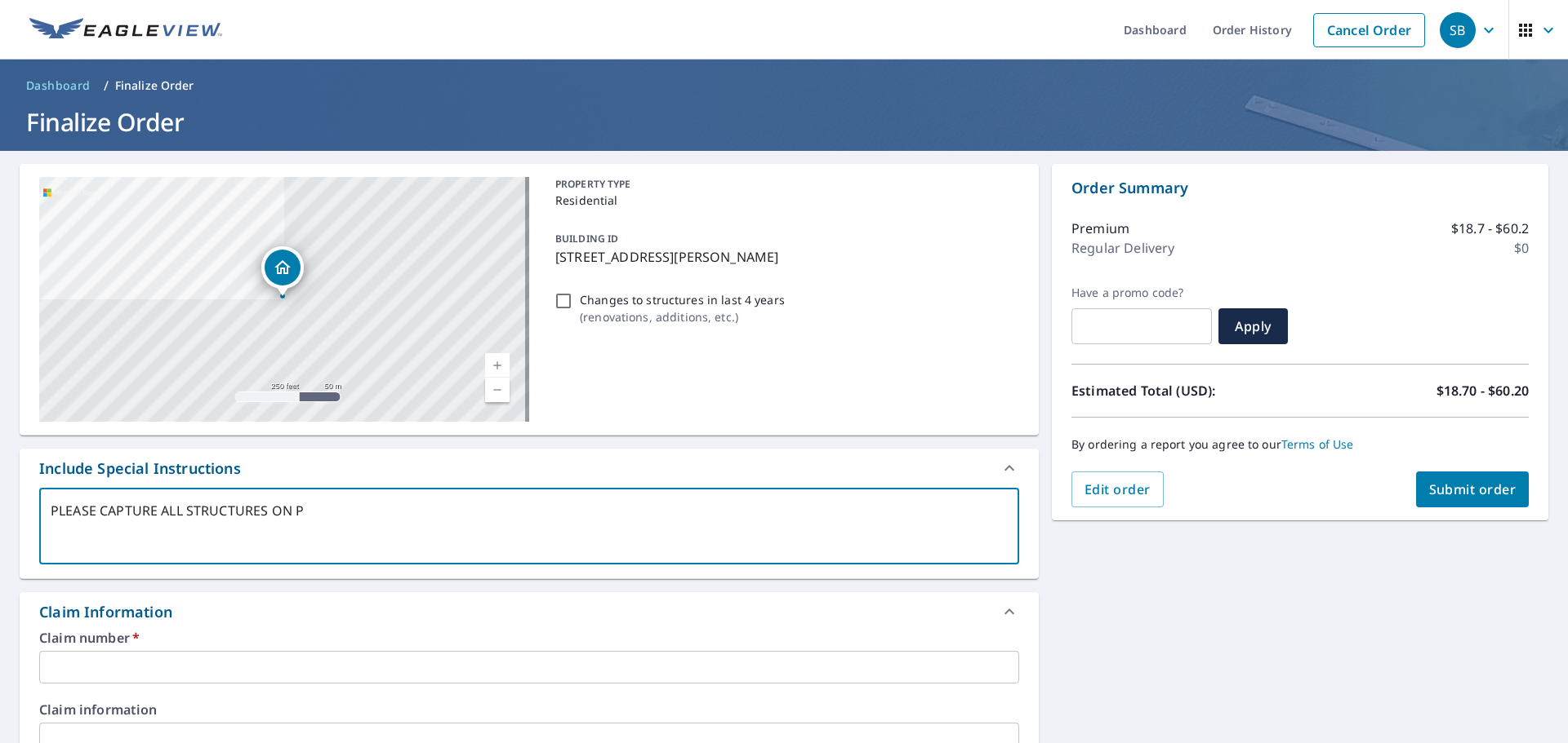
type textarea "PLEASE CAPTURE ALL STRUCTURES ON PR"
type textarea "x"
checkbox input "true"
type textarea "PLEASE CAPTURE ALL STRUCTURES ON PRO"
type textarea "x"
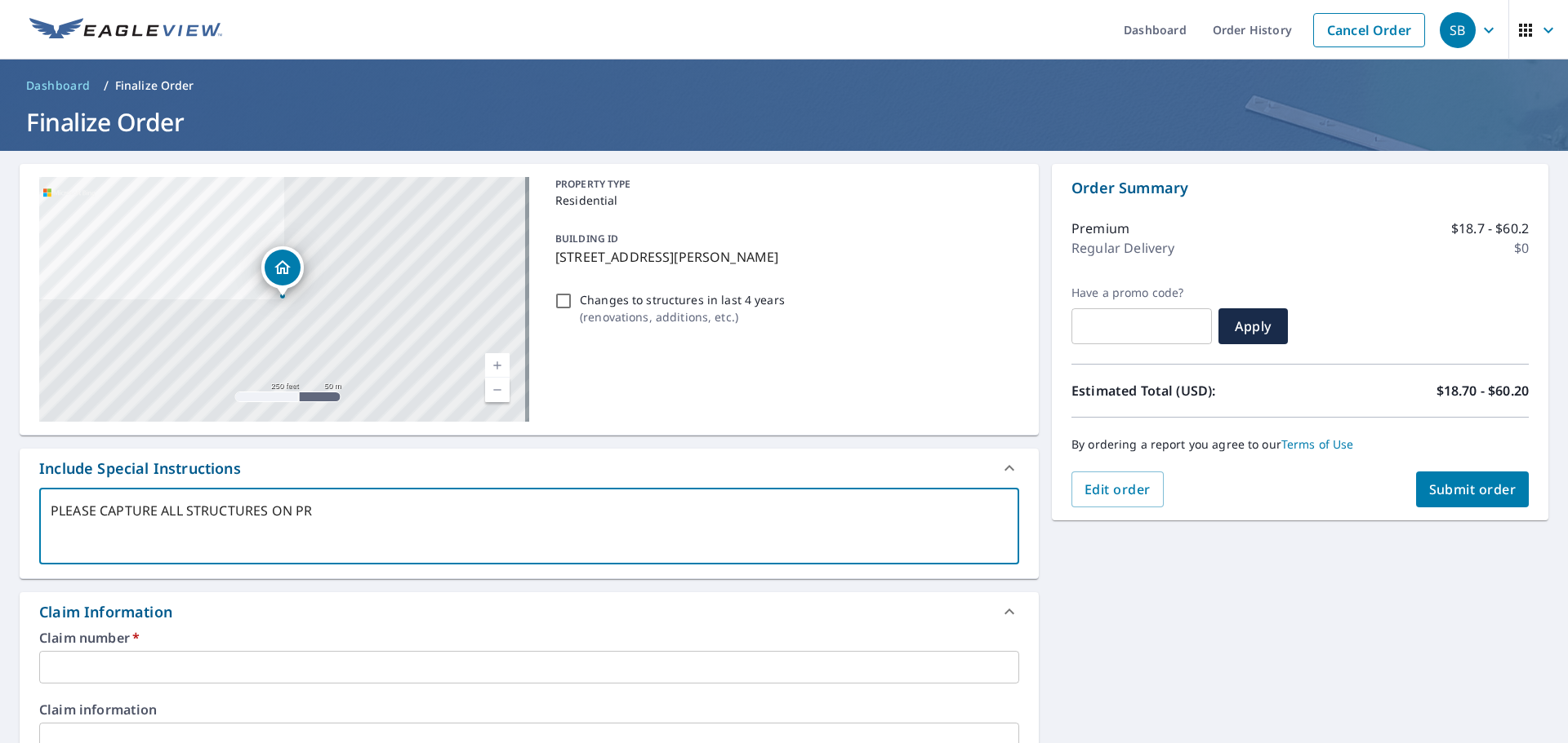
checkbox input "true"
type textarea "PLEASE CAPTURE ALL STRUCTURES ON PROP"
type textarea "x"
checkbox input "true"
type textarea "PLEASE CAPTURE ALL STRUCTURES ON PROPE"
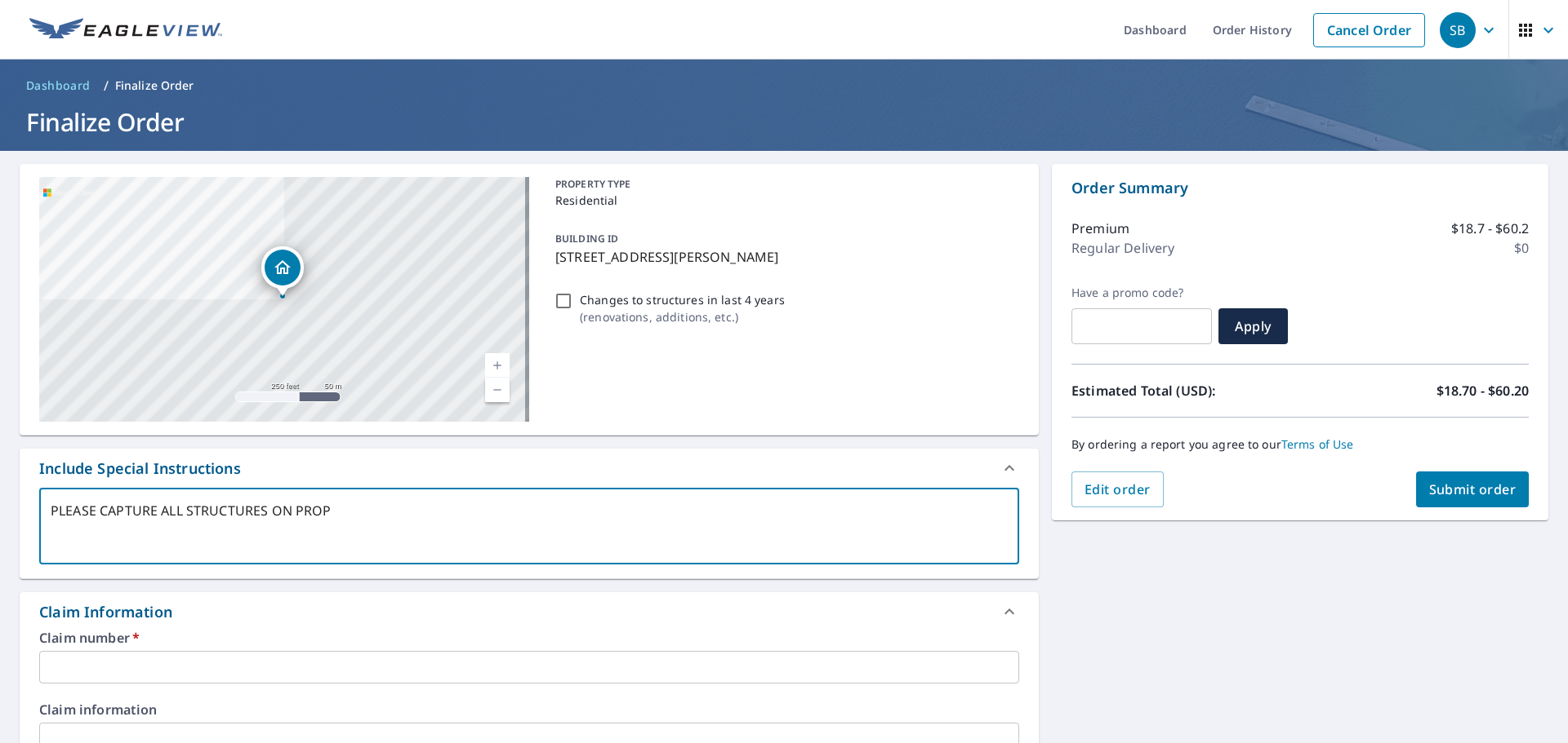
type textarea "x"
checkbox input "true"
type textarea "PLEASE CAPTURE ALL STRUCTURES ON PROPER"
type textarea "x"
checkbox input "true"
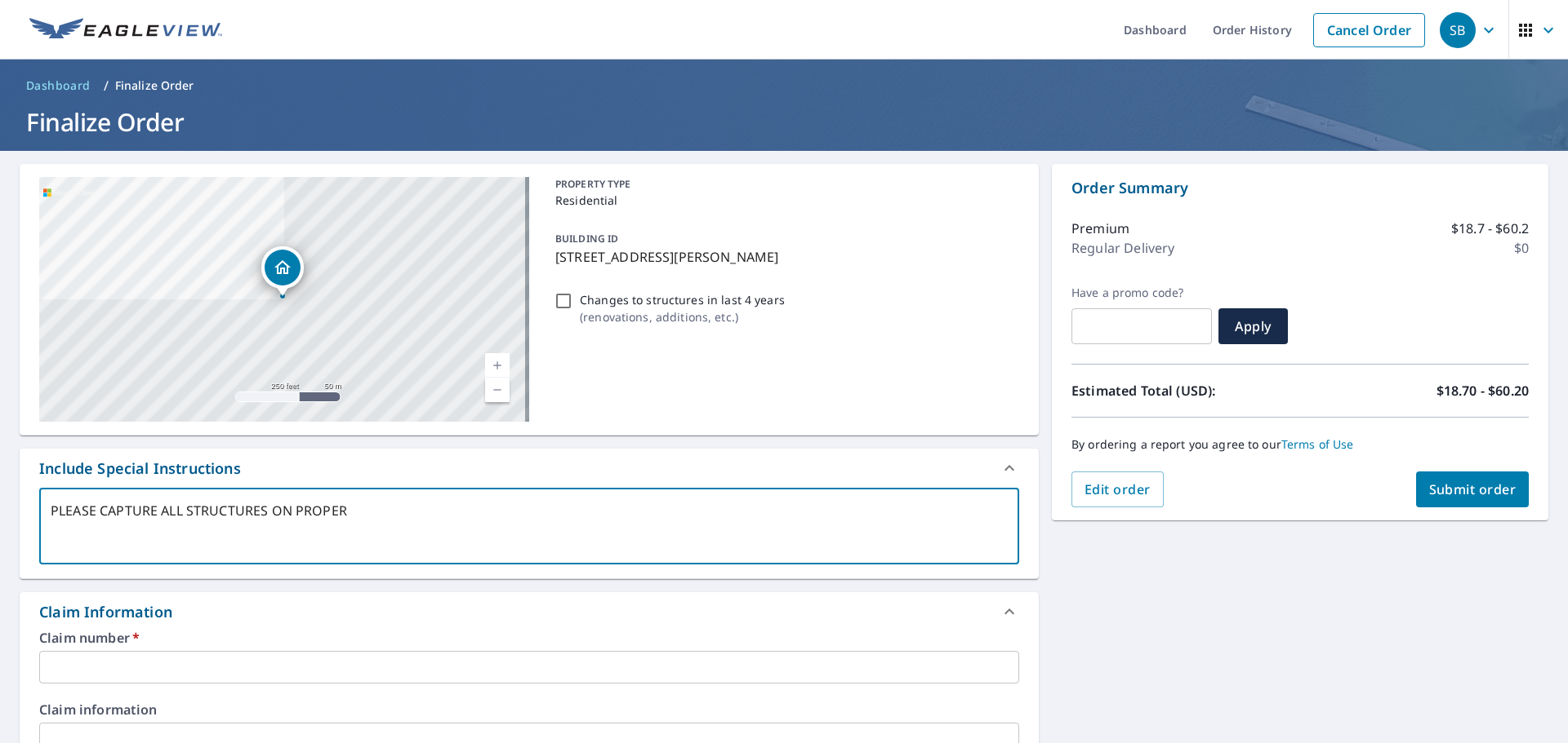
type textarea "PLEASE CAPTURE ALL STRUCTURES ON PROPERT"
type textarea "x"
checkbox input "true"
type textarea "PLEASE CAPTURE ALL STRUCTURES ON PROPERTY"
type textarea "x"
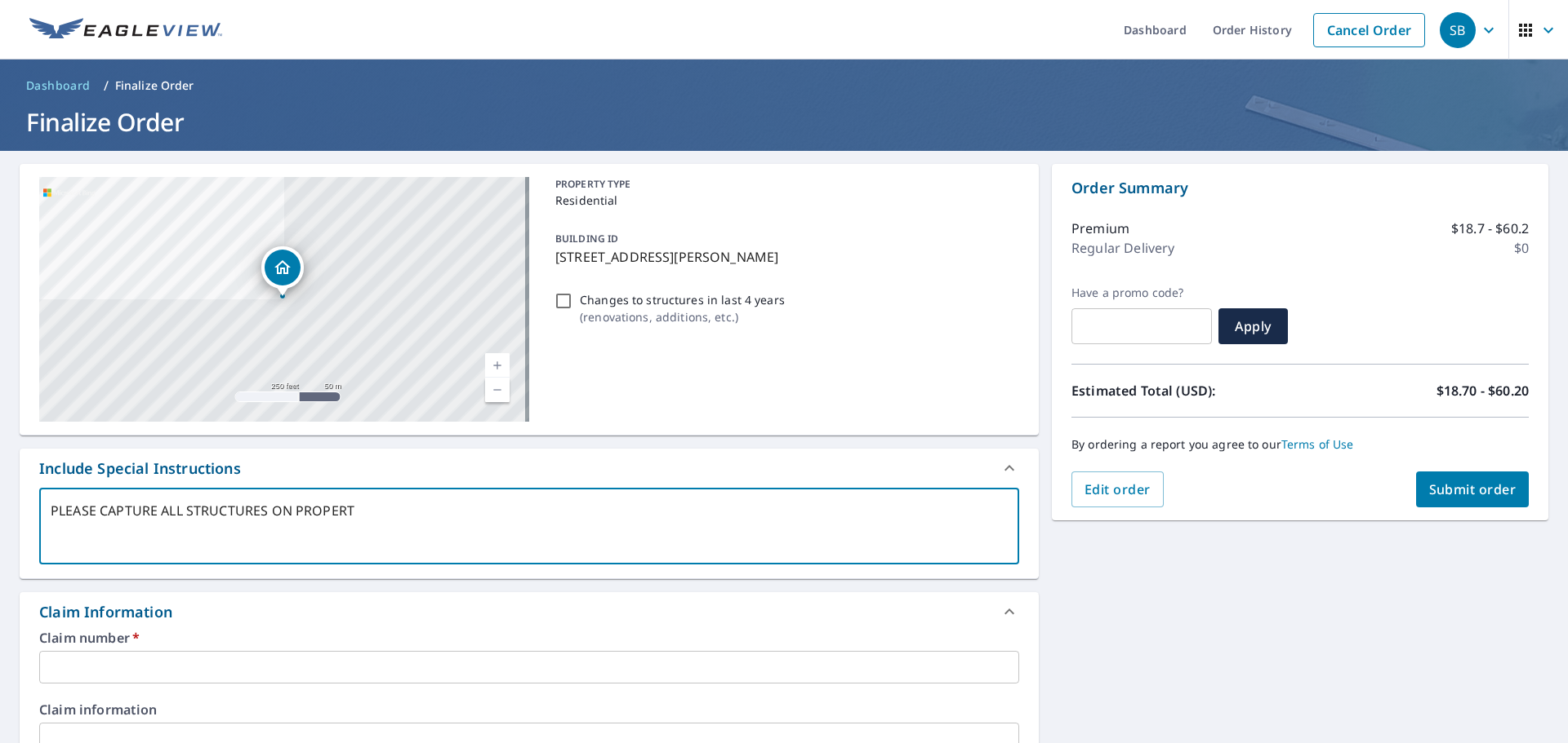
checkbox input "true"
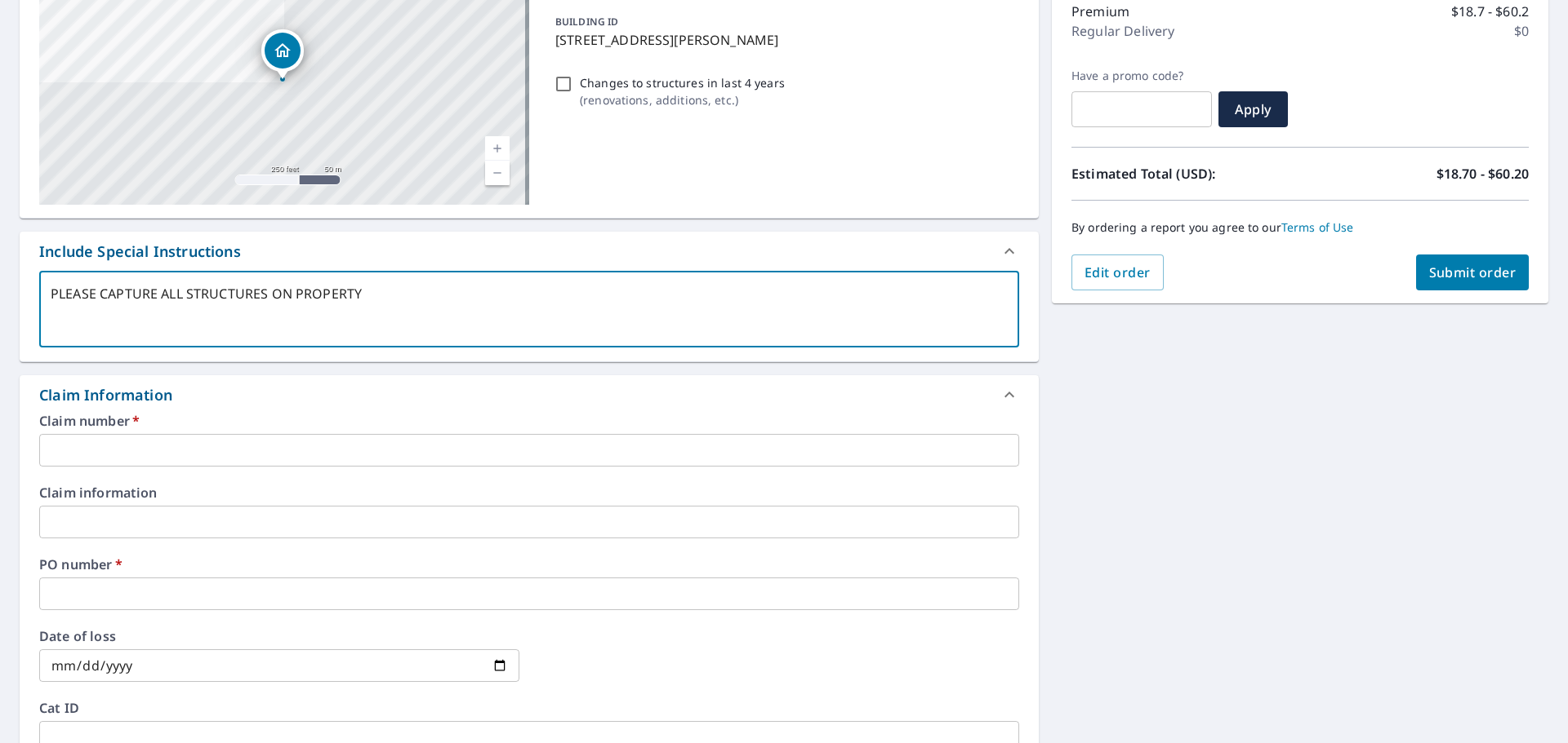
scroll to position [245, 0]
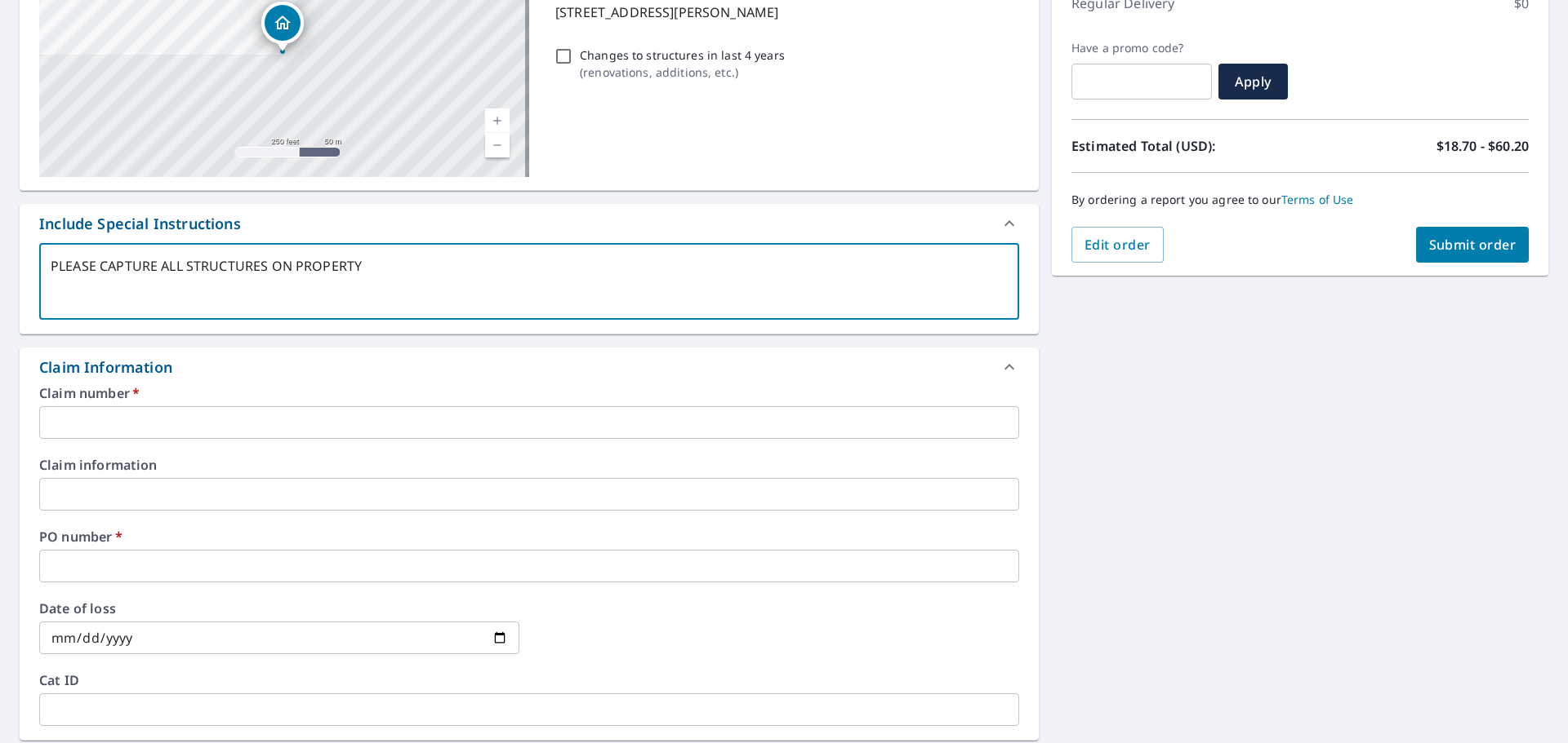
type textarea "PLEASE CAPTURE ALL STRUCTURES ON PROPERTY"
type textarea "x"
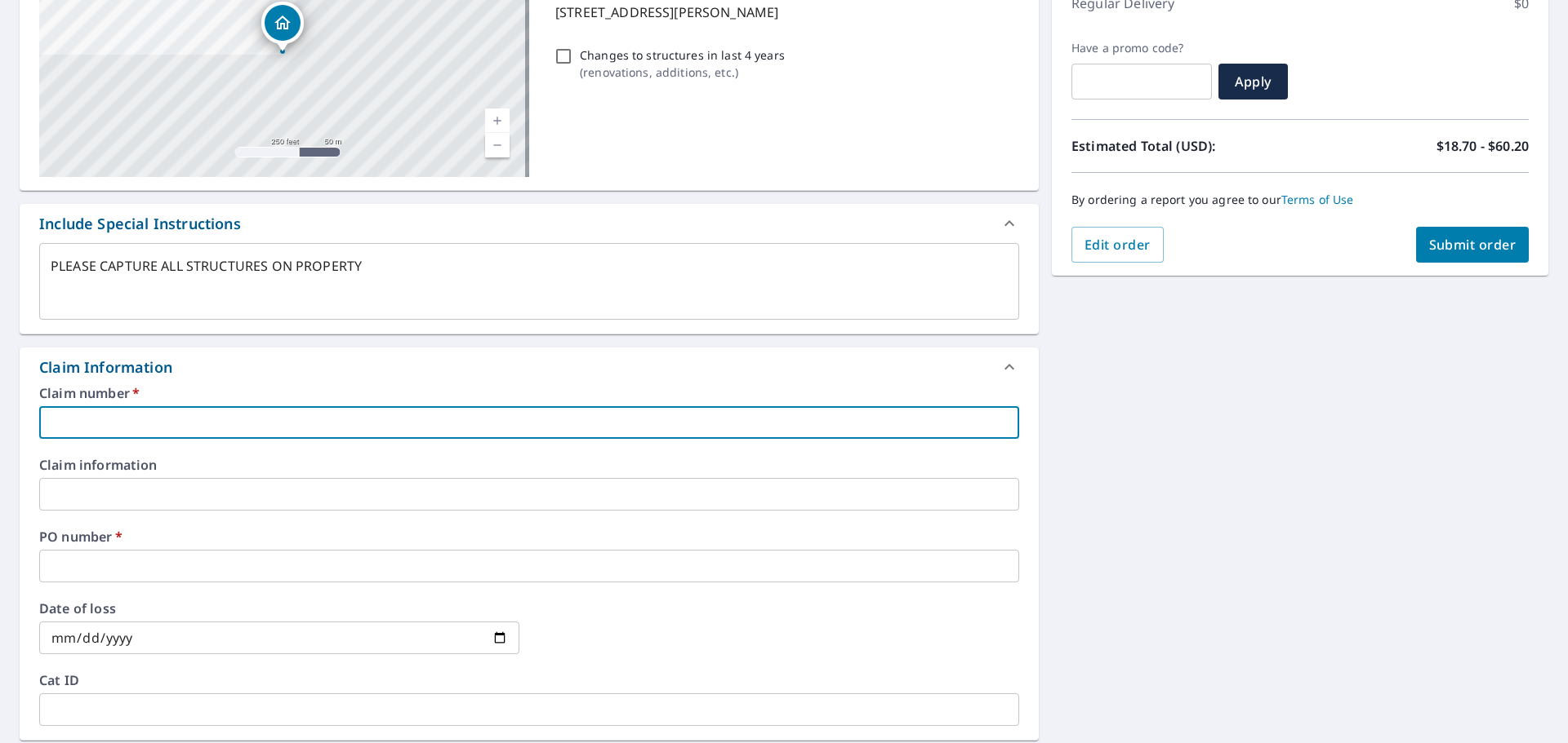
click at [112, 408] on input "text" at bounding box center [529, 423] width 980 height 32
type input "NA"
type textarea "x"
checkbox input "true"
click at [94, 561] on input "text" at bounding box center [529, 566] width 980 height 32
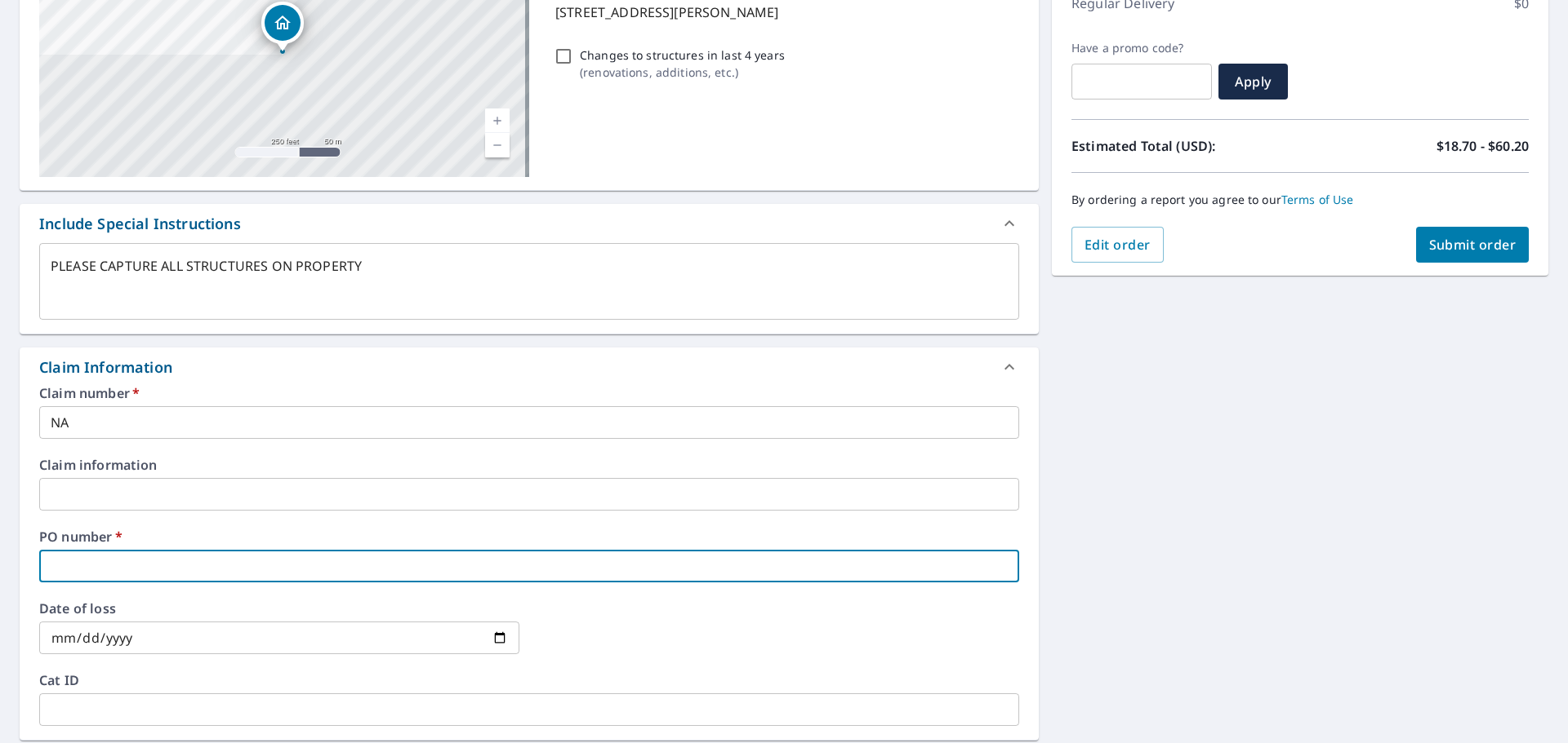
type input "NA"
type textarea "x"
checkbox input "true"
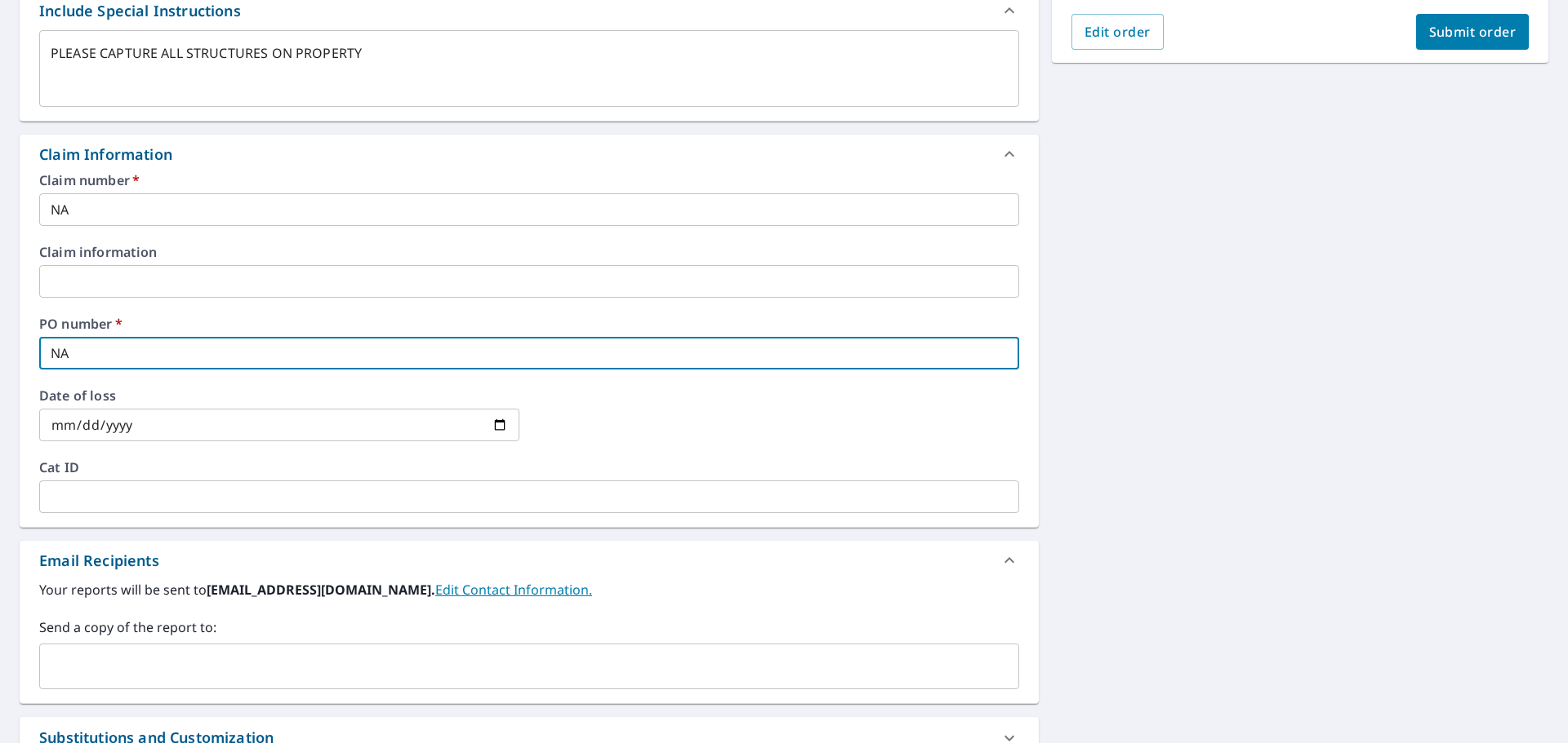
scroll to position [490, 0]
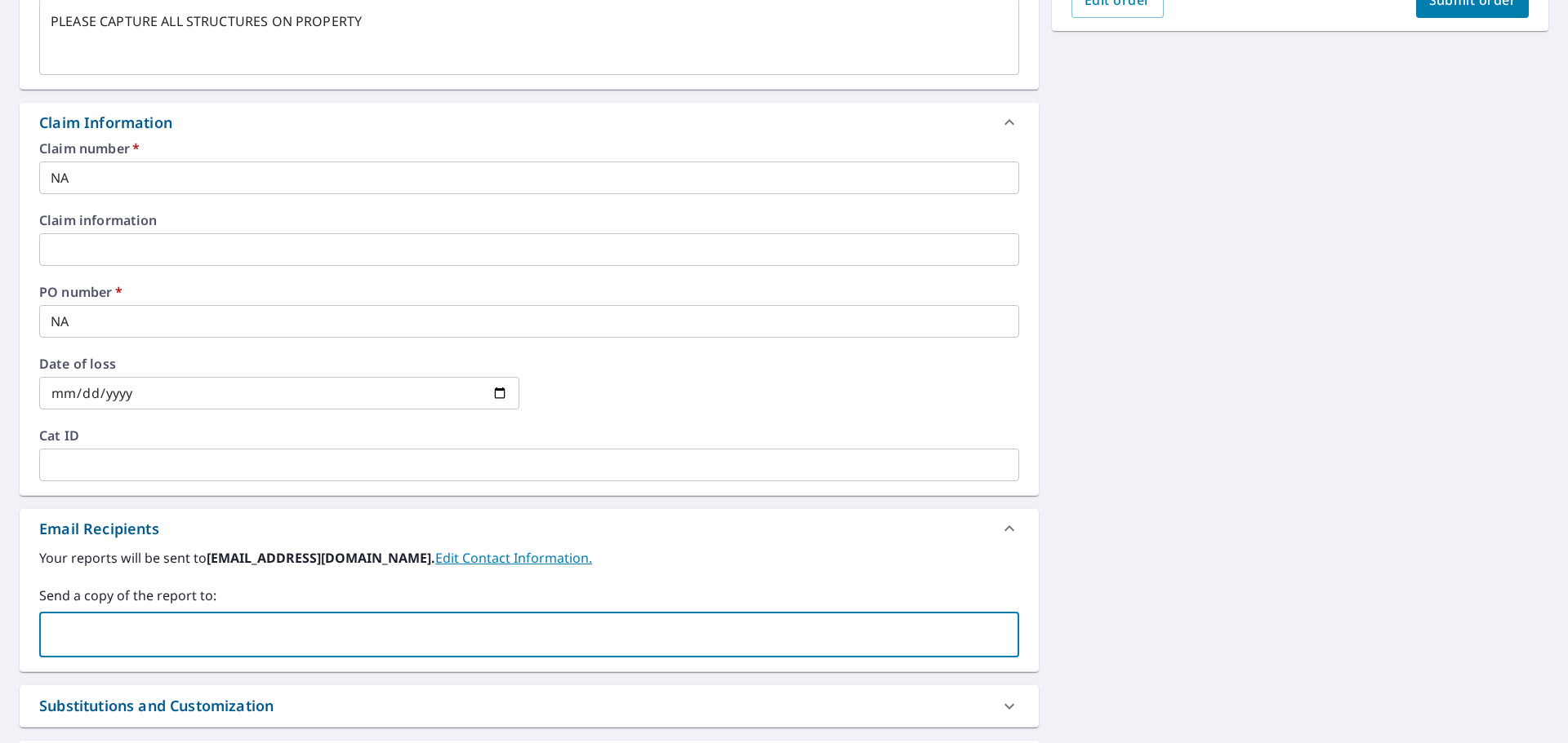
click at [129, 647] on input "text" at bounding box center [517, 634] width 941 height 31
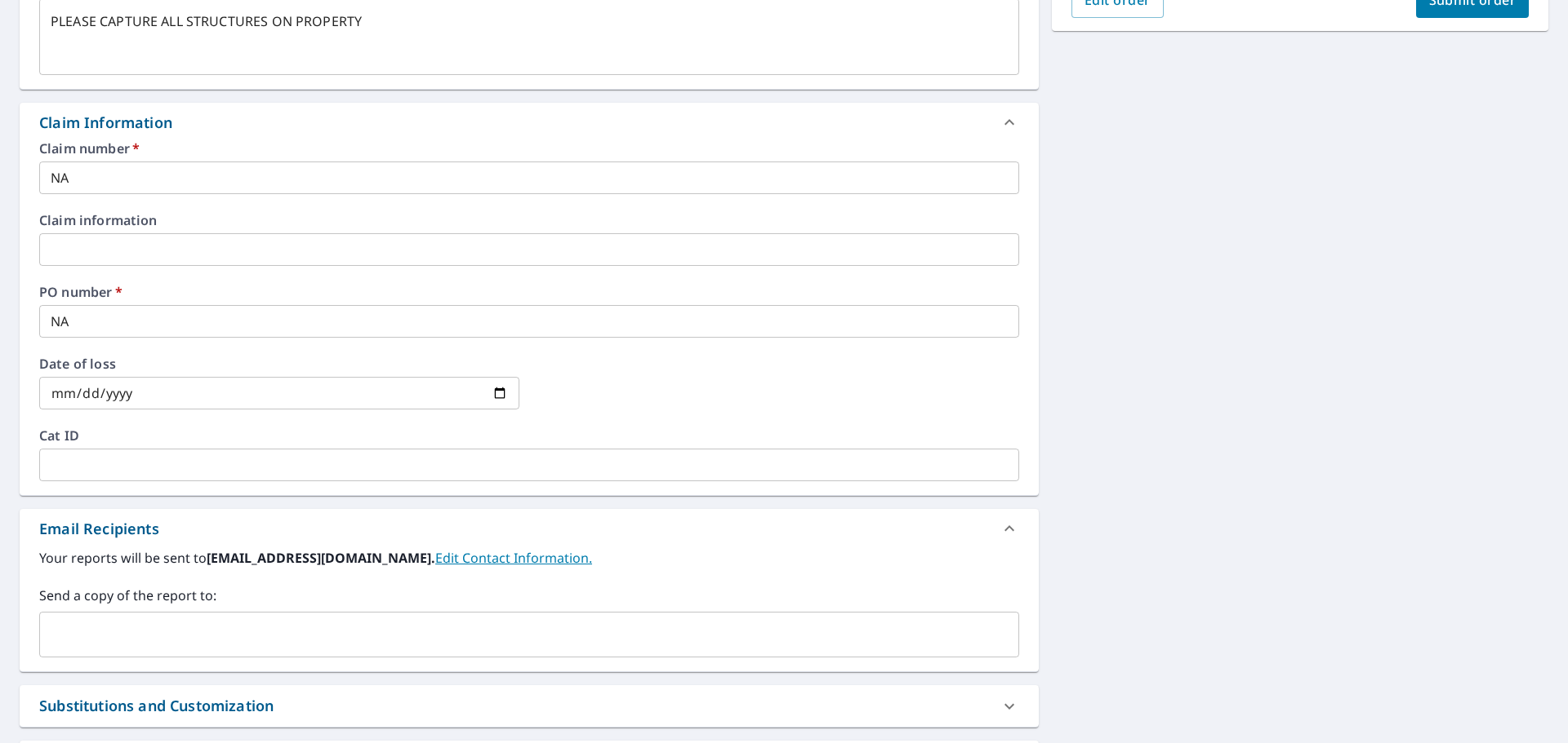
click at [142, 645] on input "text" at bounding box center [517, 634] width 941 height 31
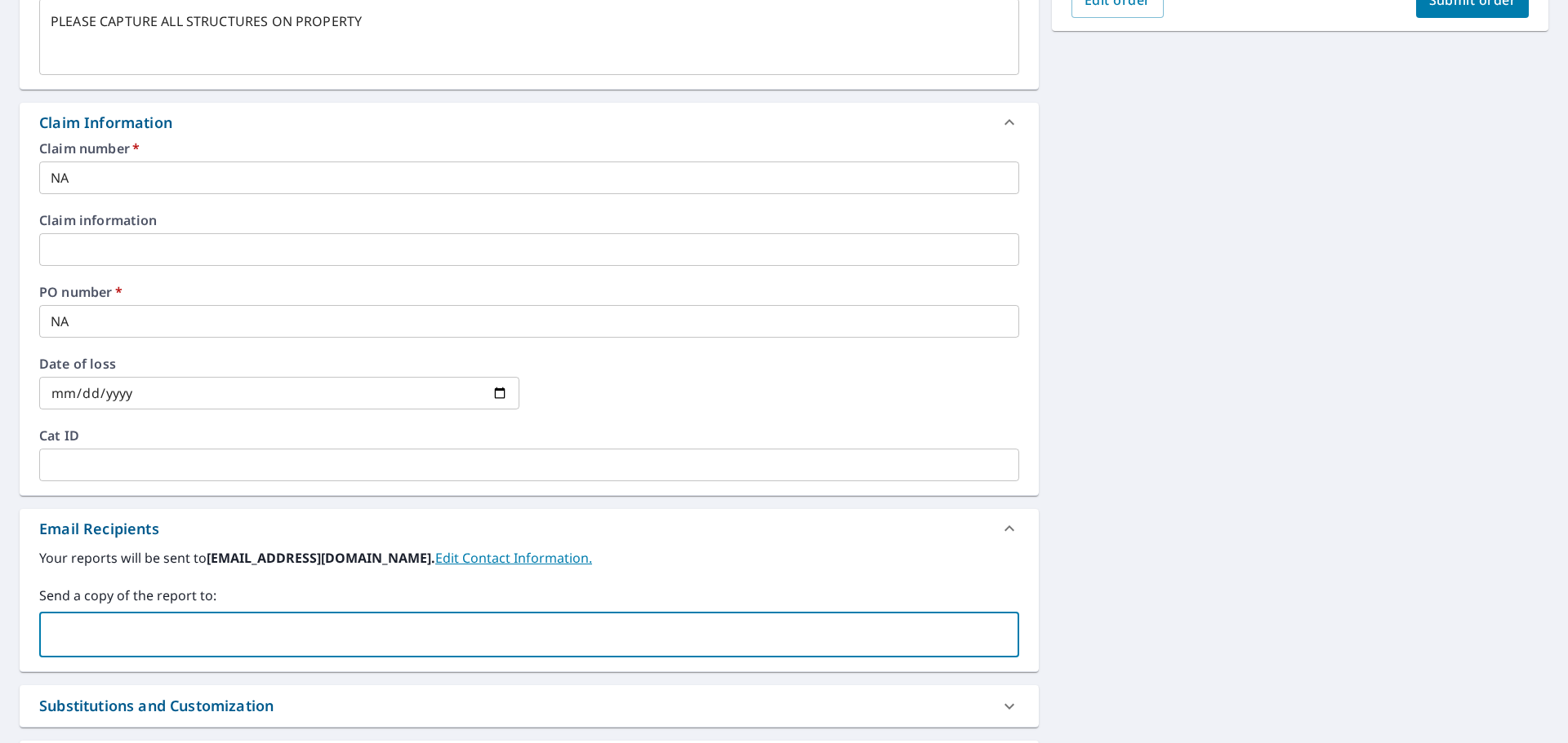
paste input "[PERSON_NAME] <[EMAIL_ADDRESS][DOMAIN_NAME]>"
drag, startPoint x: 148, startPoint y: 637, endPoint x: -26, endPoint y: 643, distance: 174.1
click at [0, 643] on html "SB SB Dashboard Order History Cancel Order SB Dashboard / Finalize Order Finali…" at bounding box center [784, 372] width 1568 height 743
click at [409, 636] on input "[PERSON_NAME][EMAIL_ADDRESS][DOMAIN_NAME]>" at bounding box center [517, 634] width 941 height 31
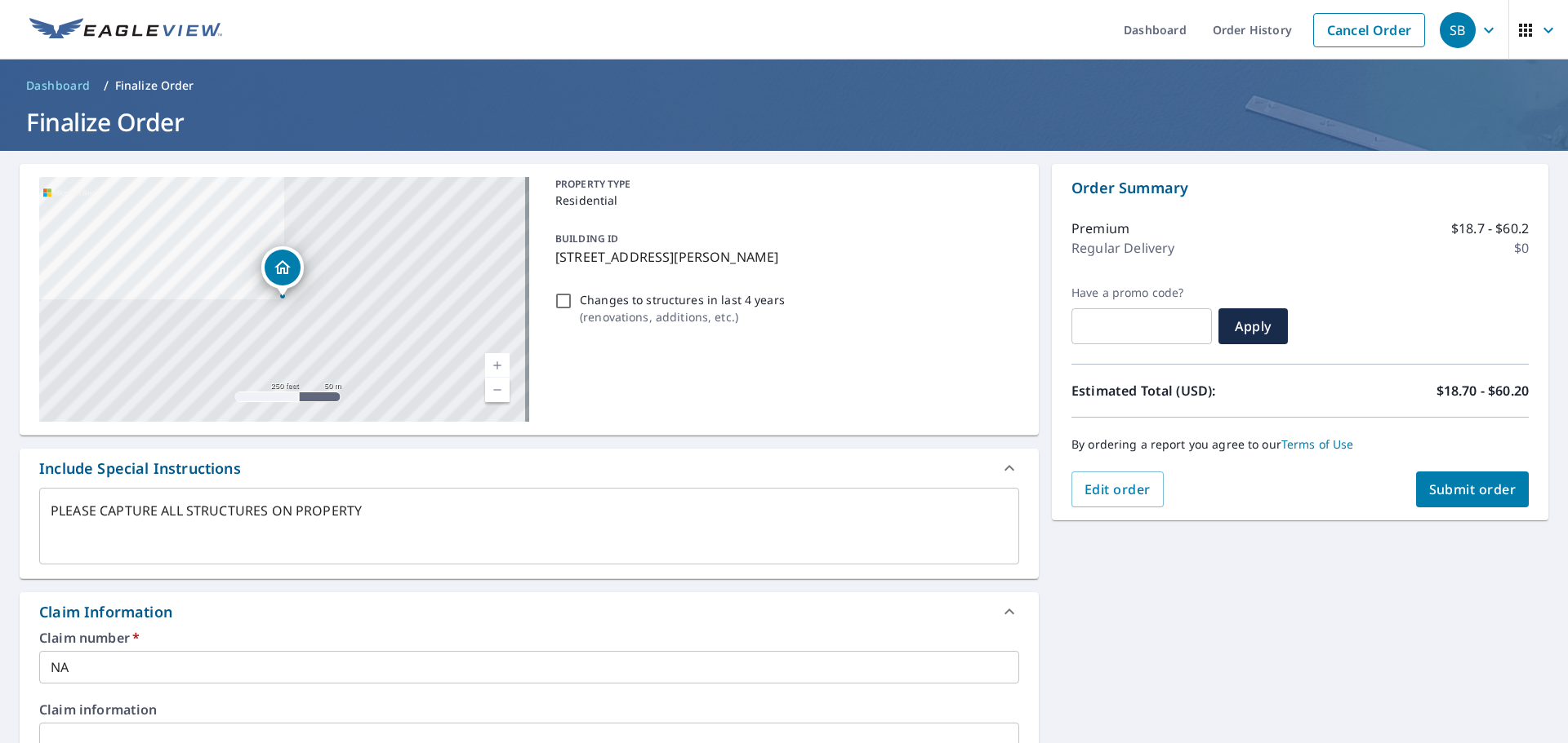
type input "[PERSON_NAME][EMAIL_ADDRESS][DOMAIN_NAME]"
type textarea "x"
checkbox input "true"
click at [1473, 494] on span "Submit order" at bounding box center [1473, 490] width 88 height 18
type textarea "x"
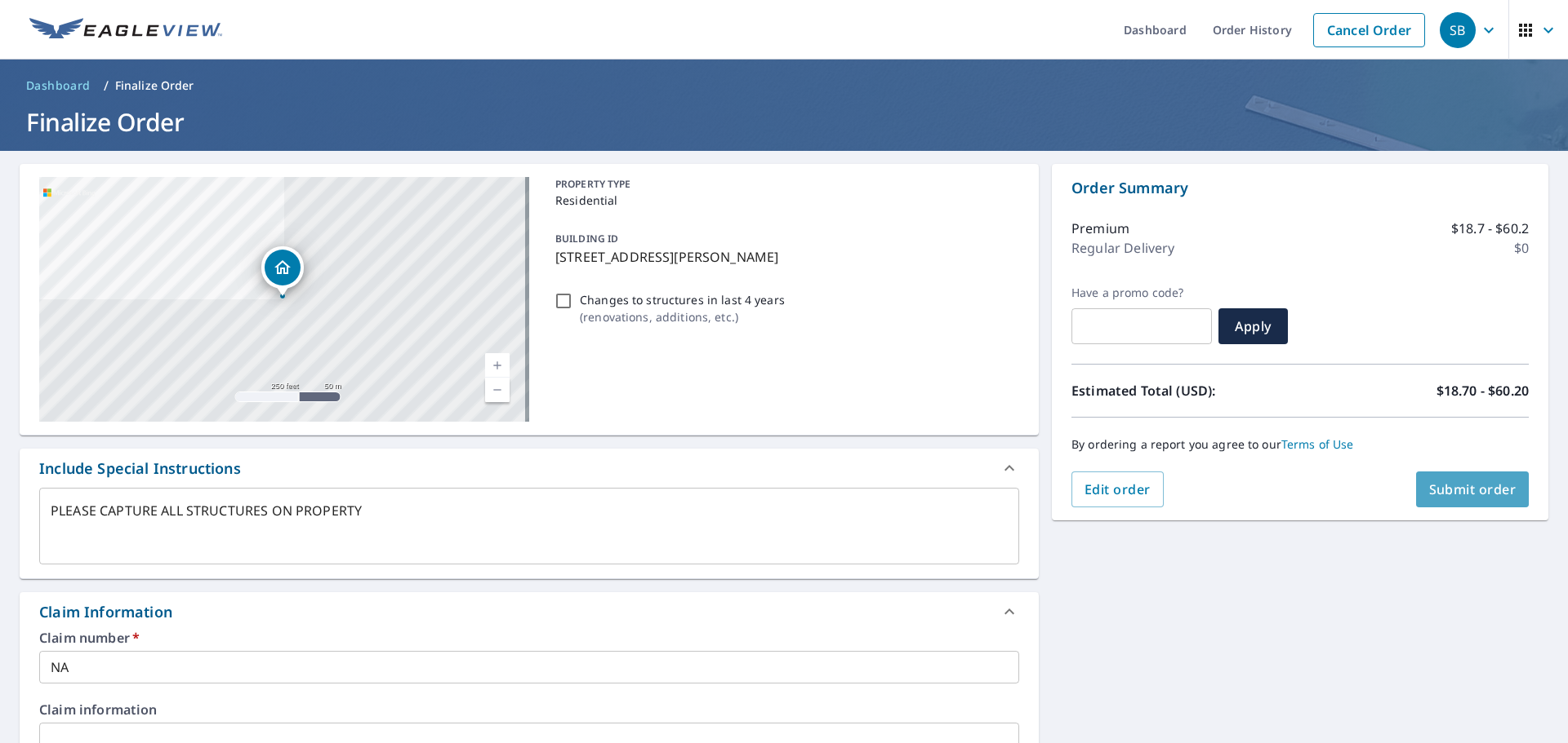
checkbox input "true"
